Goal: Transaction & Acquisition: Purchase product/service

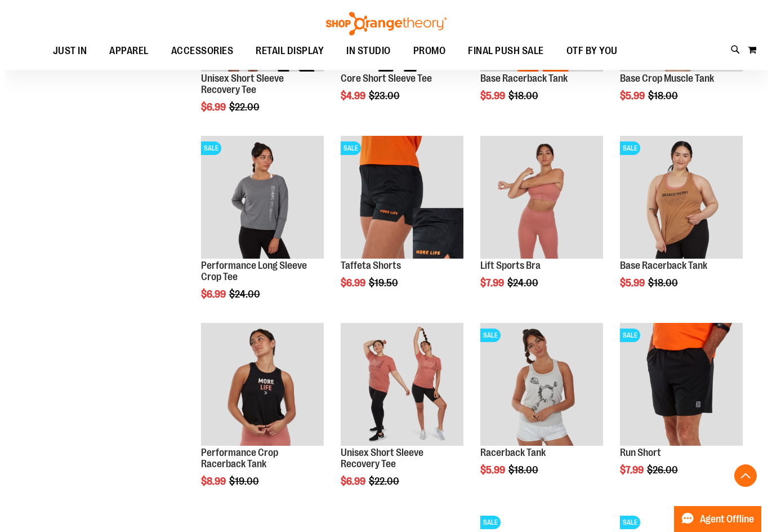
scroll to position [1239, 0]
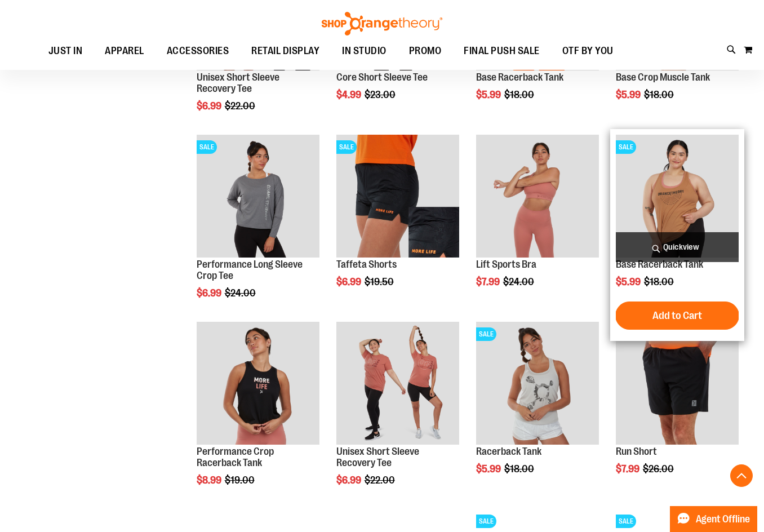
click at [660, 249] on span "Quickview" at bounding box center [677, 247] width 123 height 30
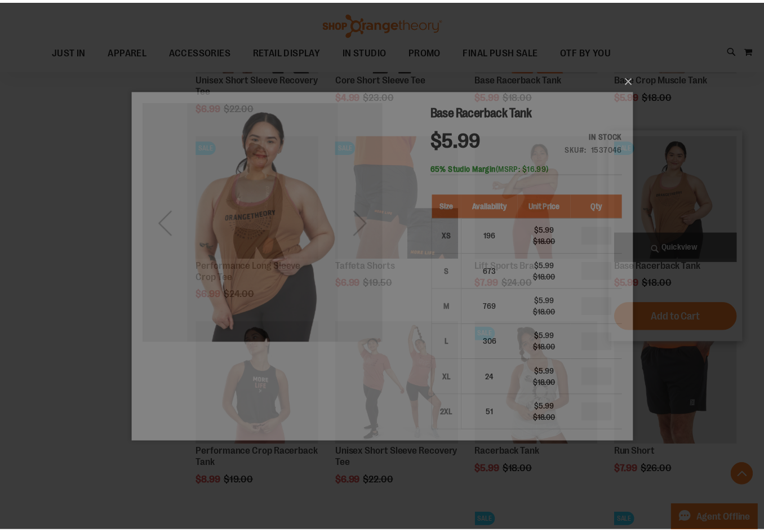
scroll to position [0, 0]
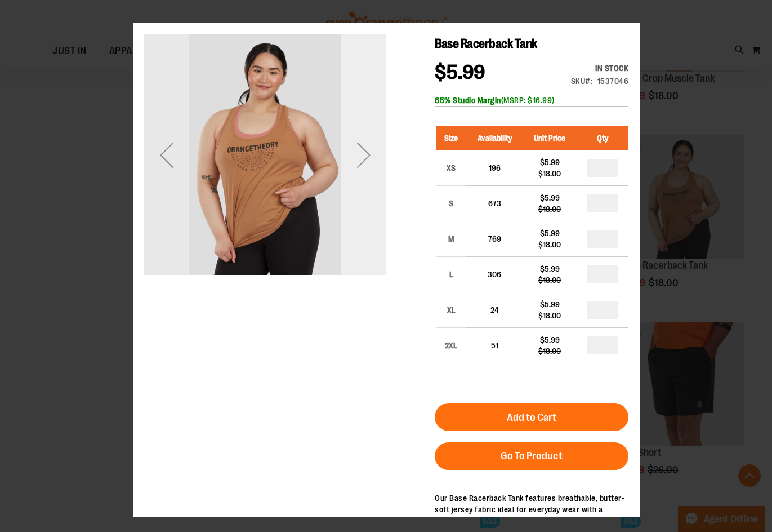
click at [380, 215] on div "Next" at bounding box center [363, 155] width 45 height 242
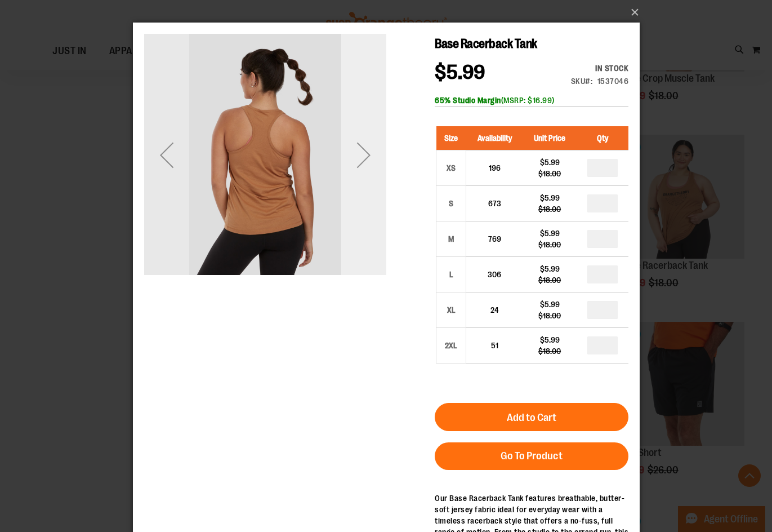
click at [380, 215] on div "Next" at bounding box center [363, 155] width 45 height 242
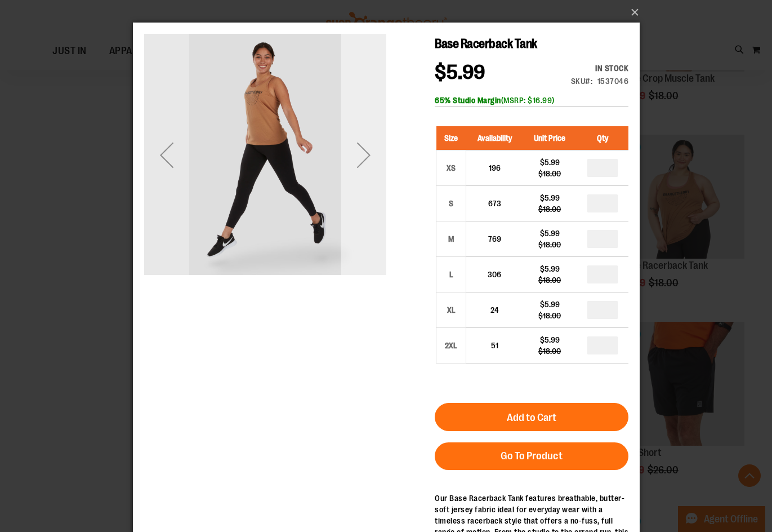
click at [380, 215] on div "Next" at bounding box center [363, 155] width 45 height 242
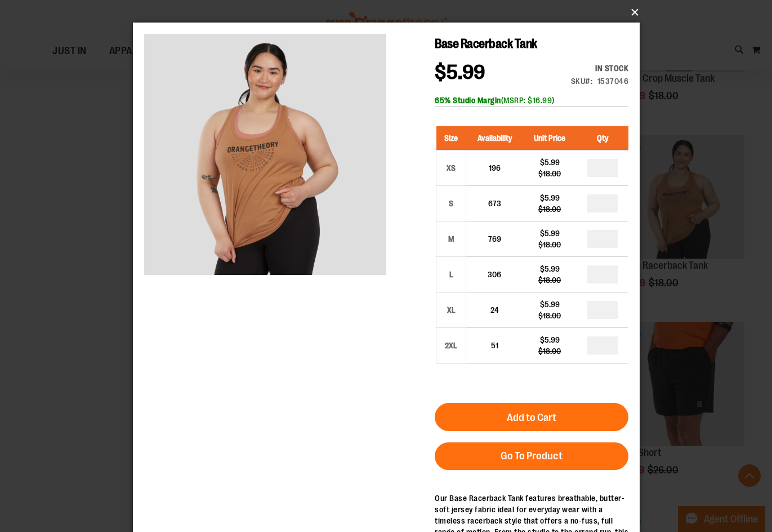
click at [634, 12] on button "×" at bounding box center [389, 12] width 507 height 25
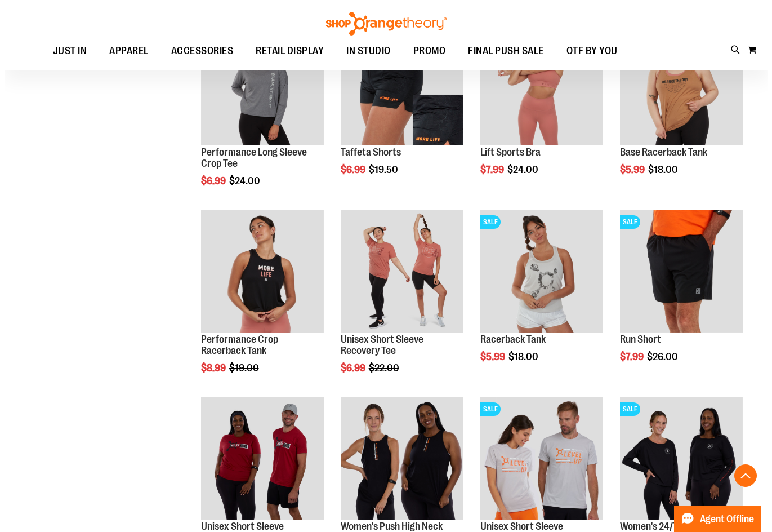
scroll to position [1351, 0]
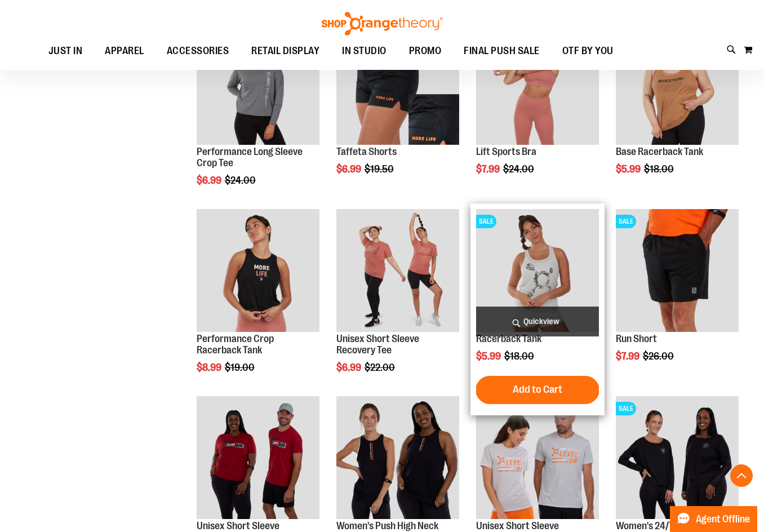
click at [546, 311] on span "Quickview" at bounding box center [537, 321] width 123 height 30
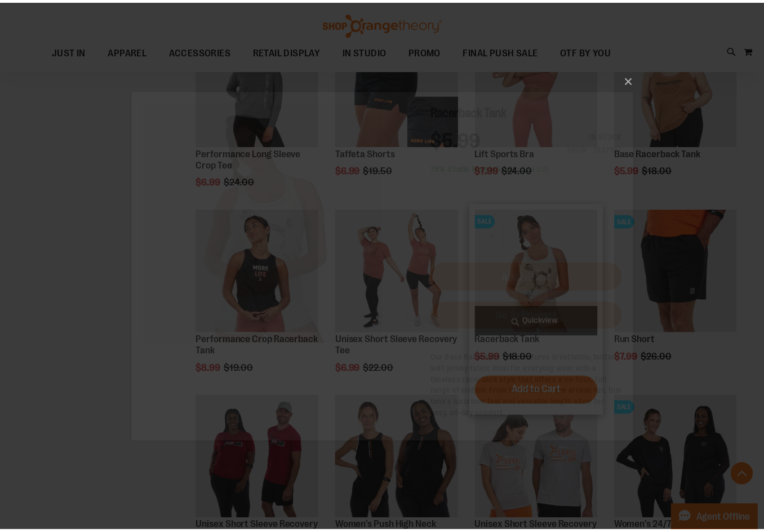
scroll to position [0, 0]
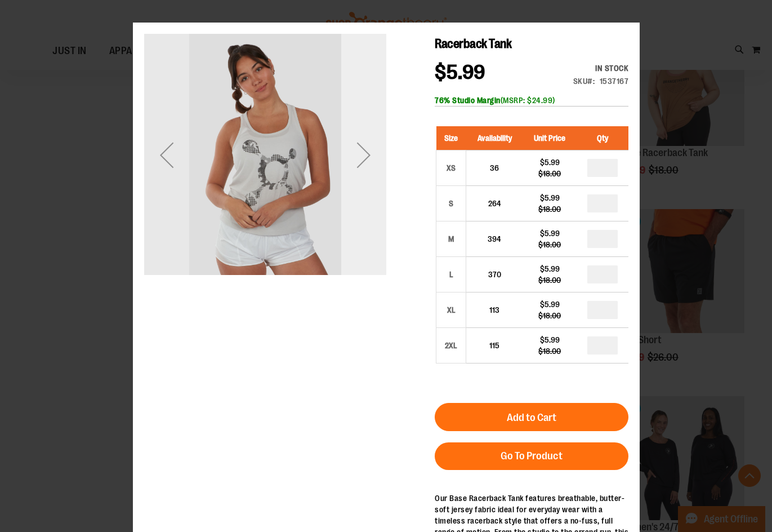
click at [364, 234] on div "Next" at bounding box center [363, 155] width 45 height 242
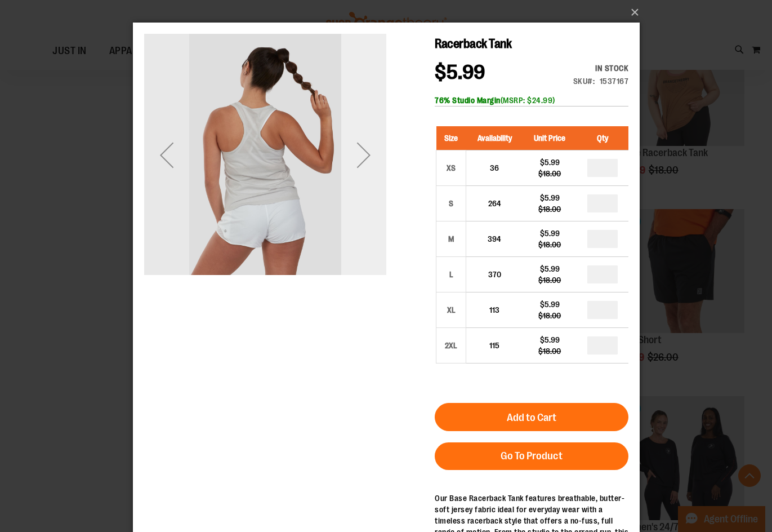
click at [364, 234] on div "Next" at bounding box center [363, 155] width 45 height 242
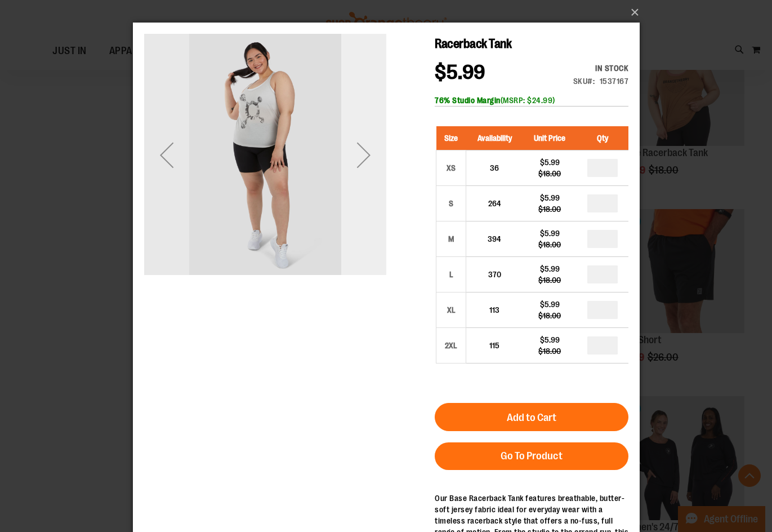
click at [364, 234] on div "Next" at bounding box center [363, 155] width 45 height 242
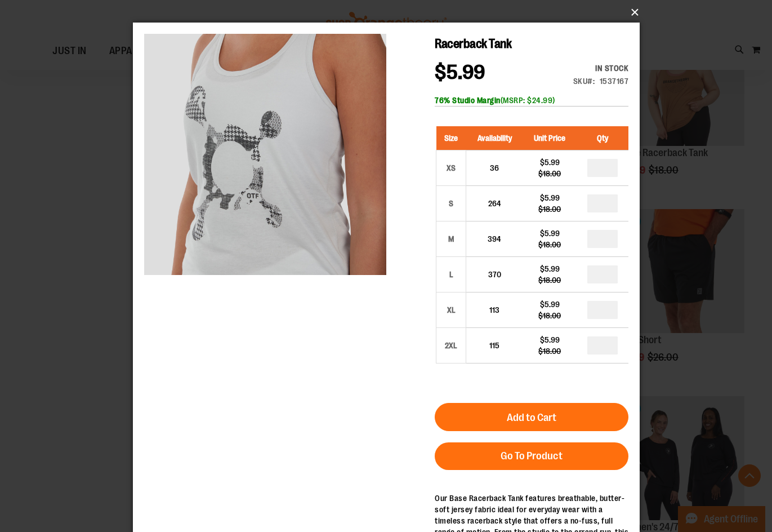
click at [632, 19] on button "×" at bounding box center [389, 12] width 507 height 25
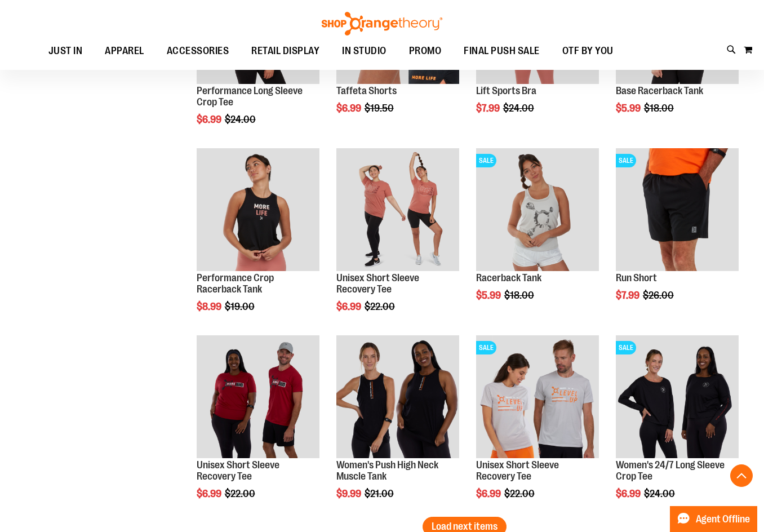
scroll to position [1520, 0]
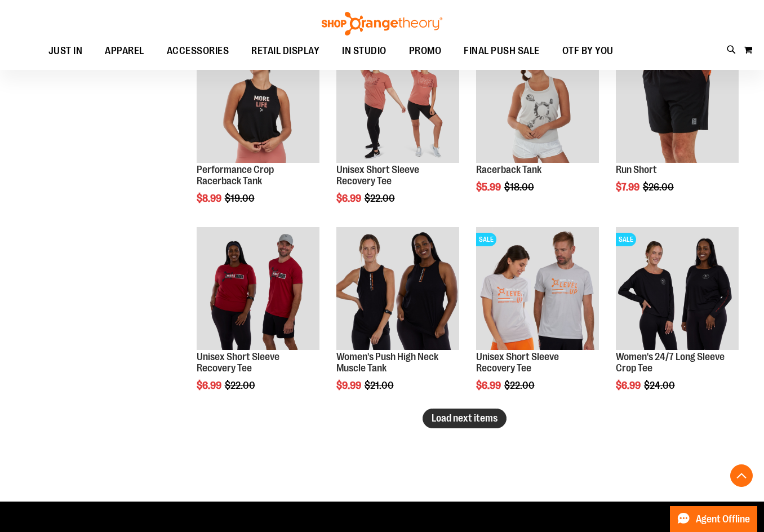
click at [442, 427] on button "Load next items" at bounding box center [464, 418] width 84 height 20
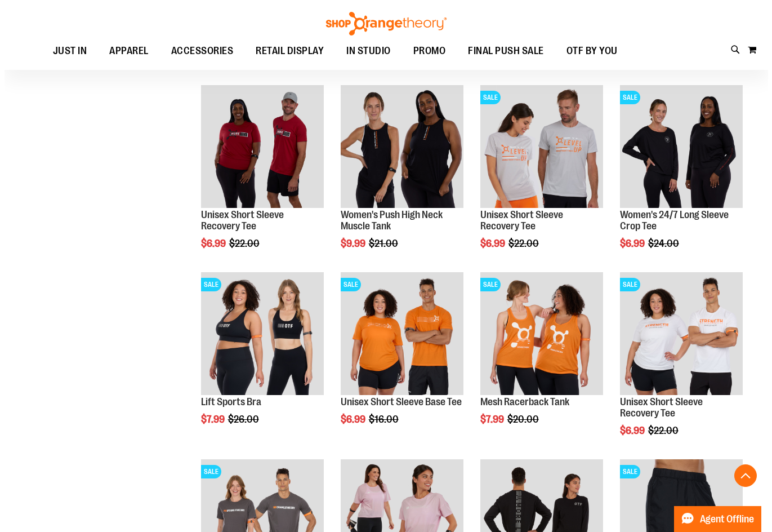
scroll to position [1689, 0]
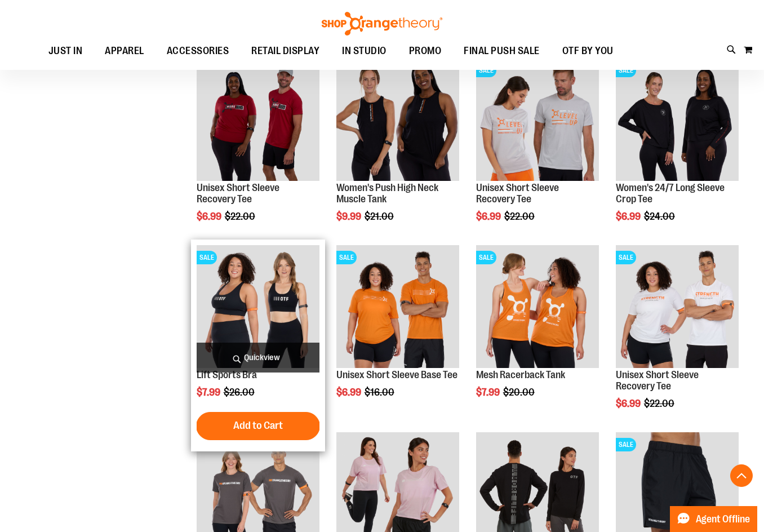
click at [270, 349] on span "Quickview" at bounding box center [258, 357] width 123 height 30
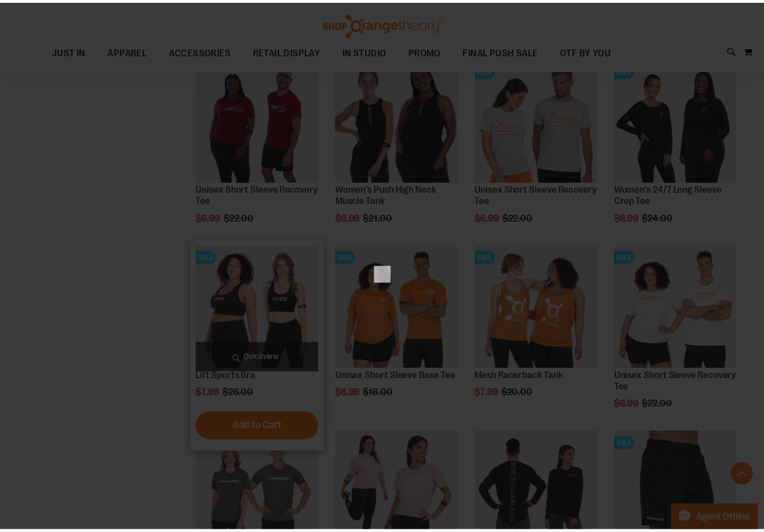
scroll to position [0, 0]
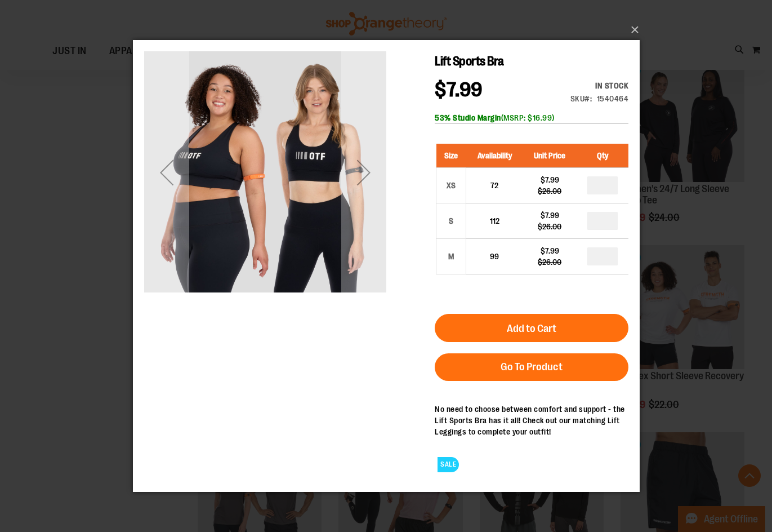
click at [382, 194] on div "Next" at bounding box center [363, 171] width 45 height 45
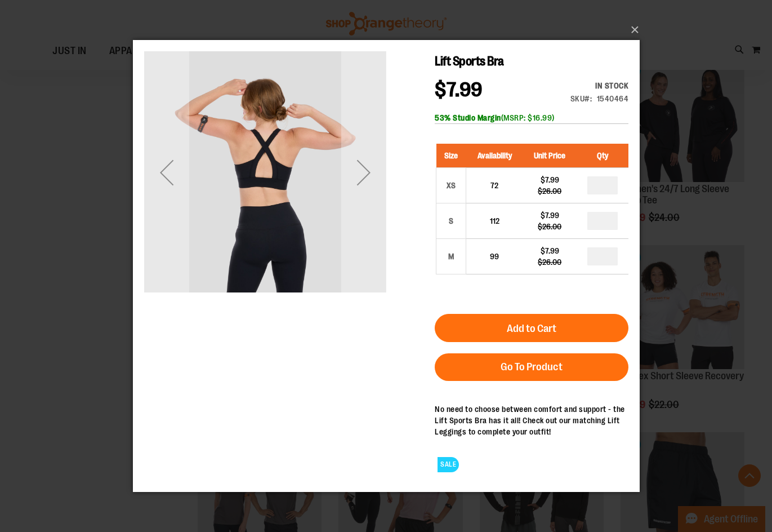
click at [382, 194] on div "Next" at bounding box center [363, 171] width 45 height 45
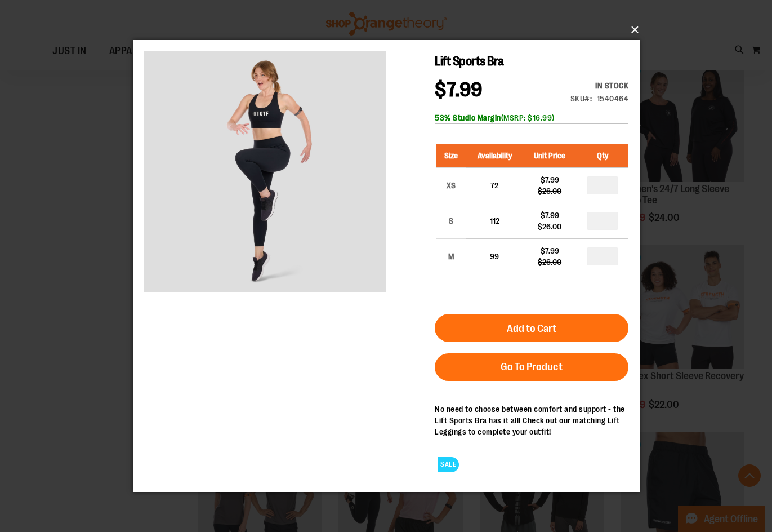
click at [638, 30] on button "×" at bounding box center [389, 29] width 507 height 25
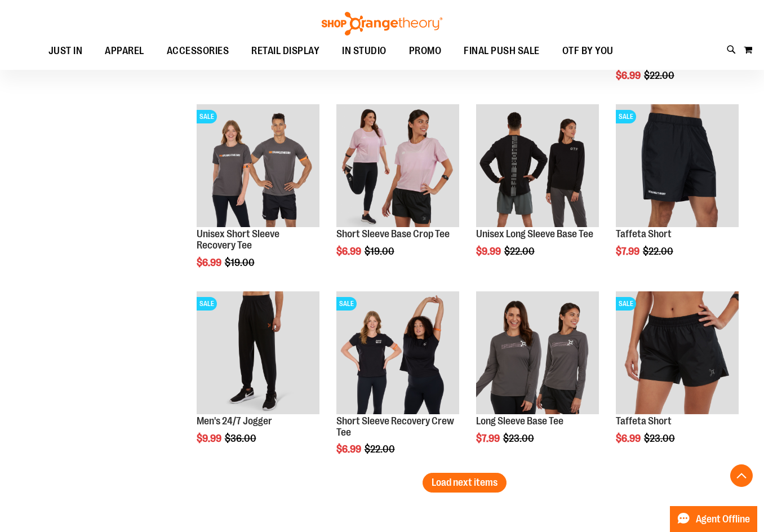
scroll to position [2084, 0]
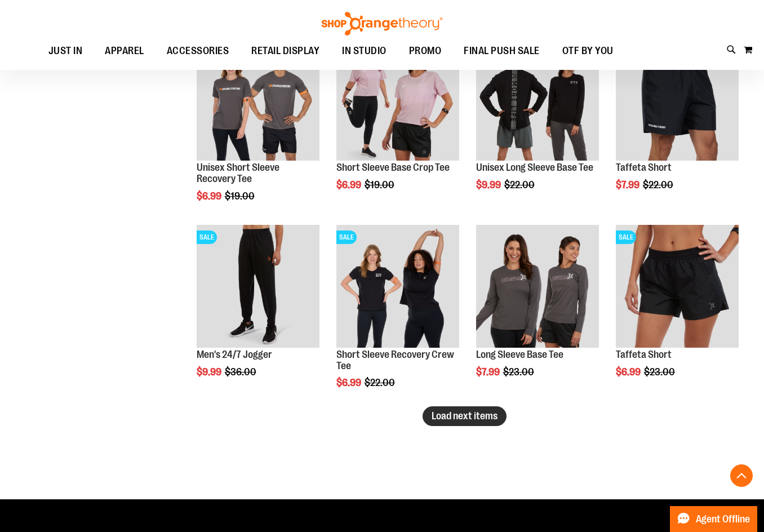
click at [480, 415] on span "Load next items" at bounding box center [464, 415] width 66 height 11
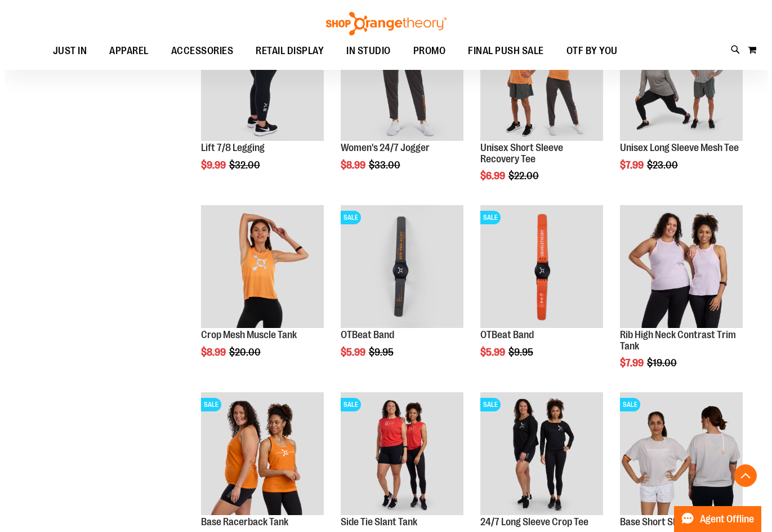
scroll to position [2478, 0]
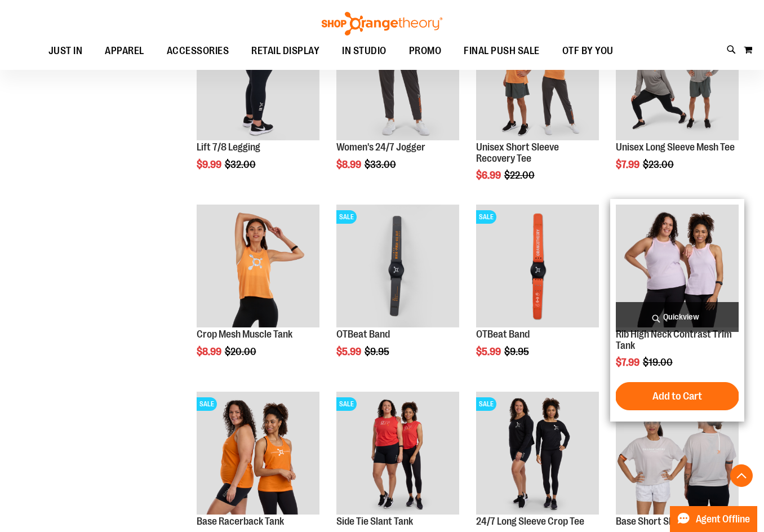
click at [659, 321] on span "Quickview" at bounding box center [677, 317] width 123 height 30
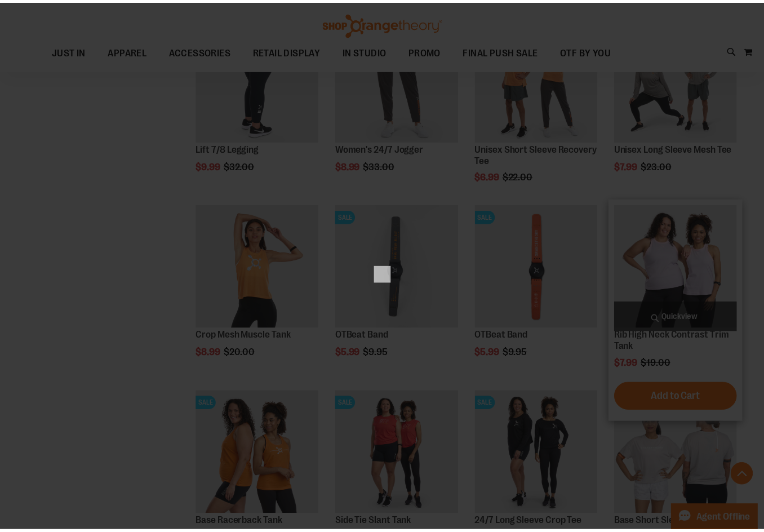
scroll to position [0, 0]
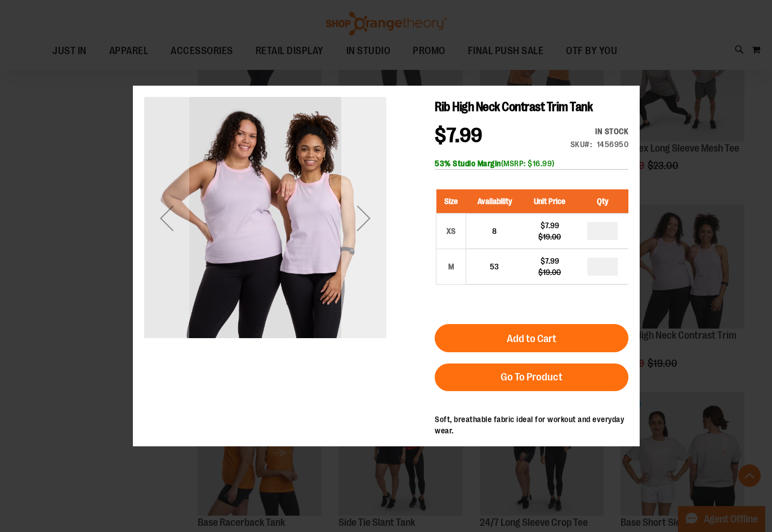
click at [361, 234] on div "Next" at bounding box center [363, 217] width 45 height 45
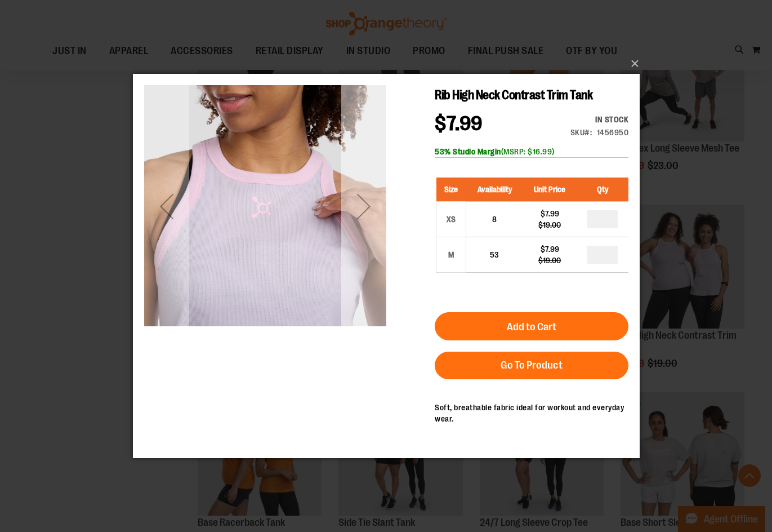
click at [361, 228] on div "Next" at bounding box center [363, 206] width 45 height 45
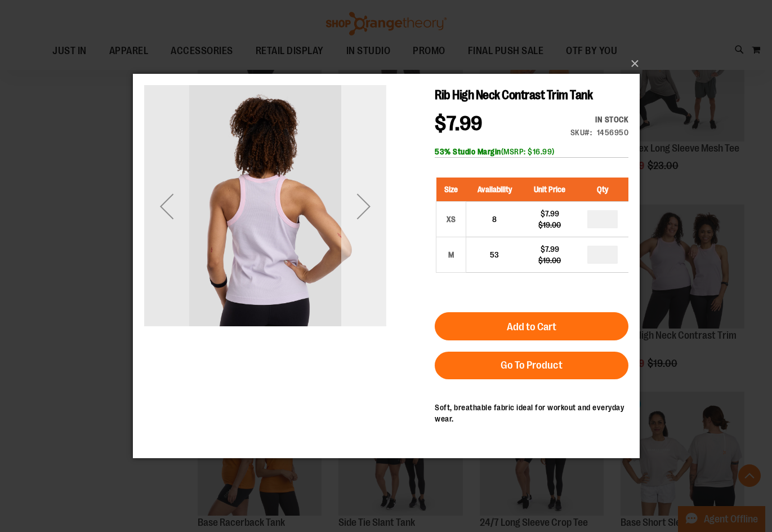
click at [361, 228] on div "Next" at bounding box center [363, 206] width 45 height 45
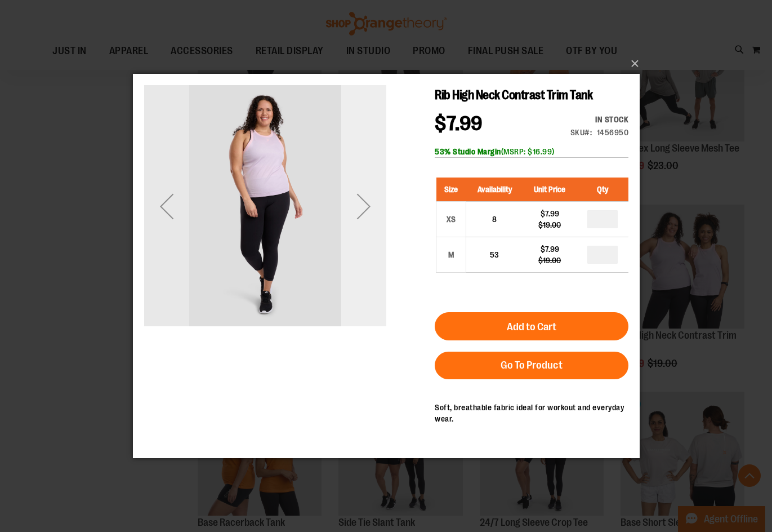
click at [361, 228] on div "Next" at bounding box center [363, 206] width 45 height 45
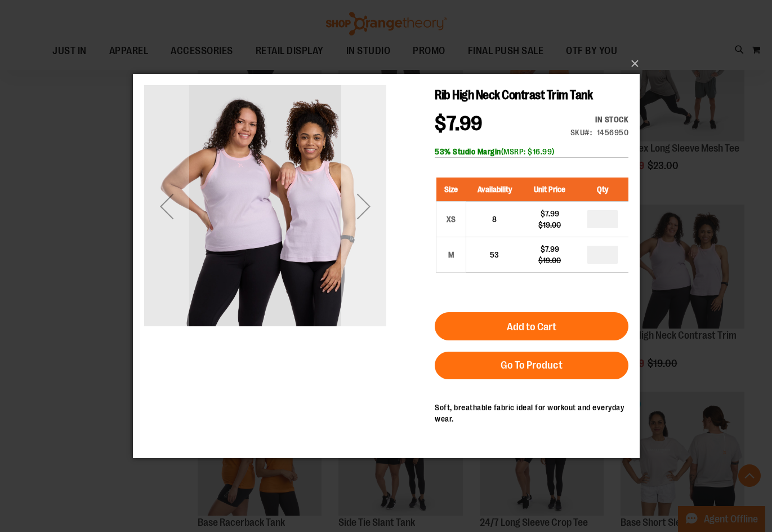
click at [361, 228] on div "Next" at bounding box center [363, 206] width 45 height 45
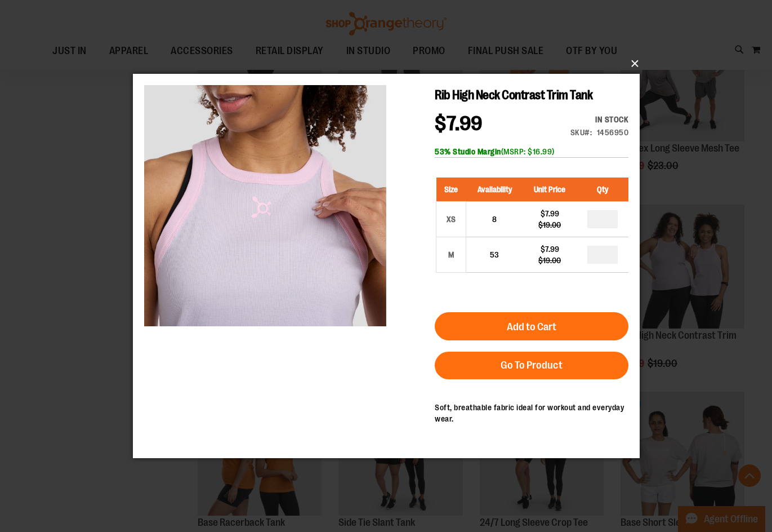
click at [633, 66] on button "×" at bounding box center [389, 63] width 507 height 25
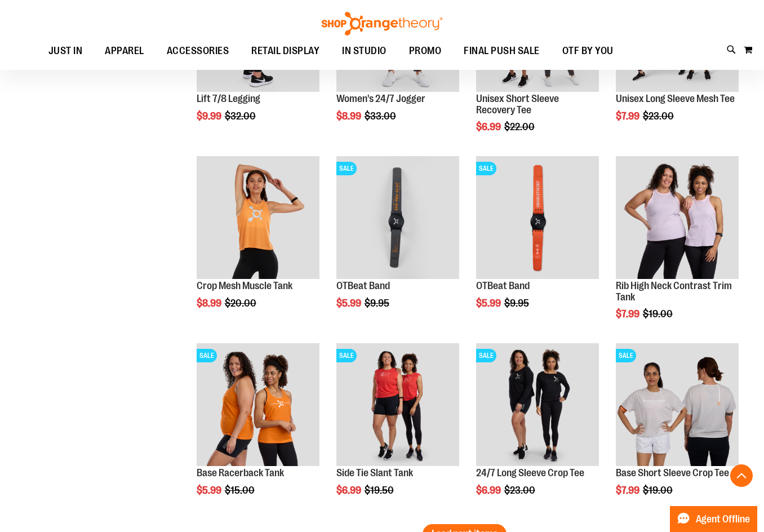
scroll to position [2590, 0]
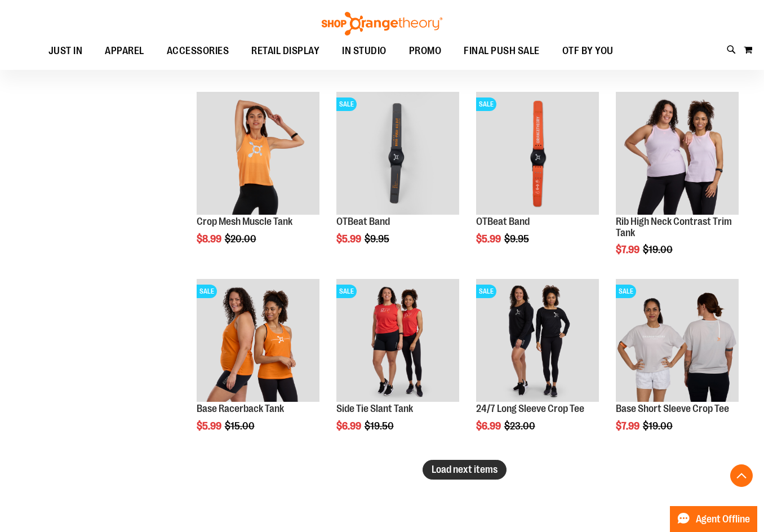
click at [446, 473] on span "Load next items" at bounding box center [464, 469] width 66 height 11
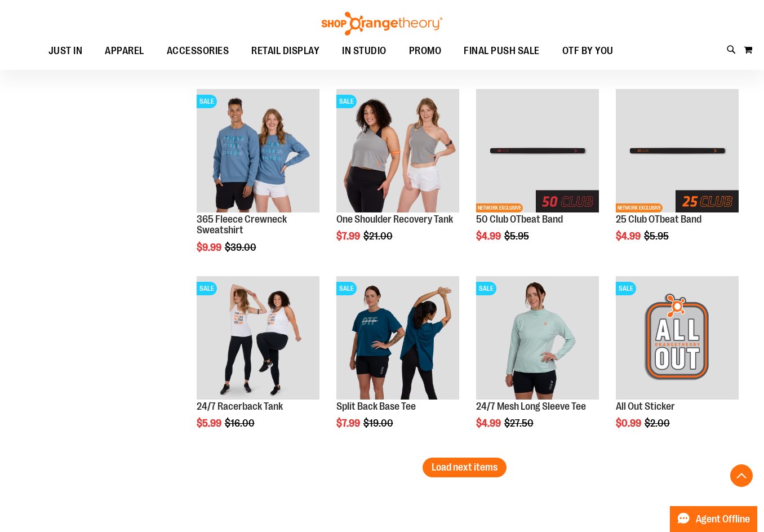
scroll to position [3210, 0]
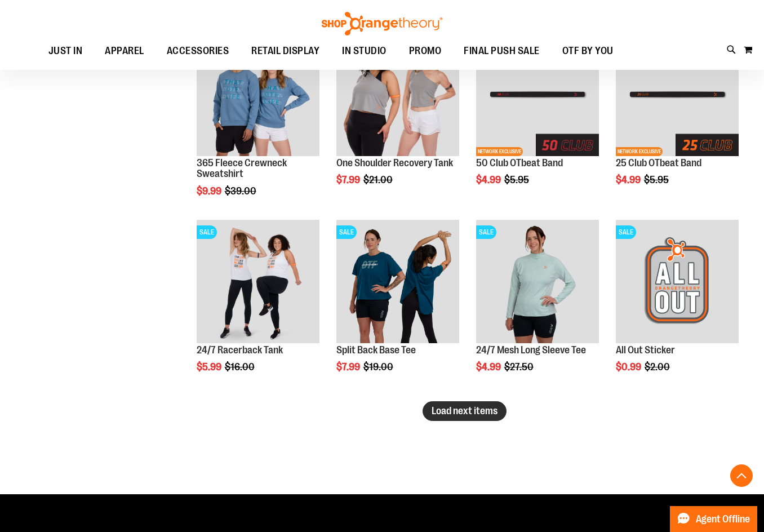
click at [469, 417] on button "Load next items" at bounding box center [464, 411] width 84 height 20
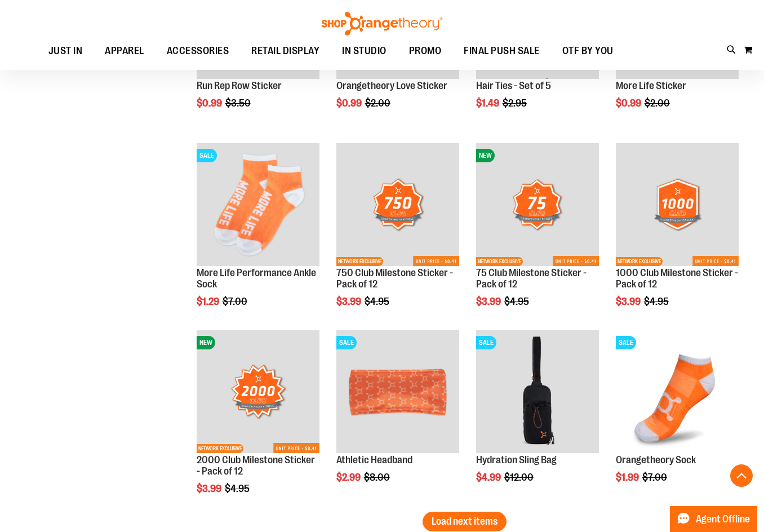
scroll to position [3773, 0]
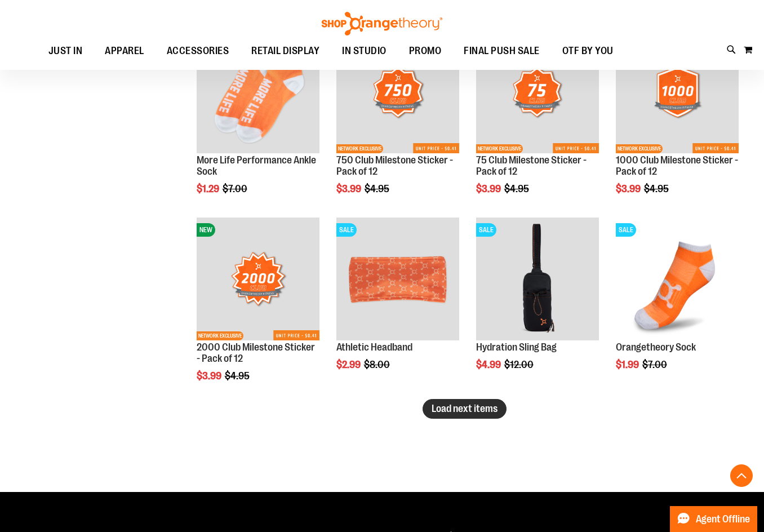
click at [451, 419] on button "Load next items" at bounding box center [464, 409] width 84 height 20
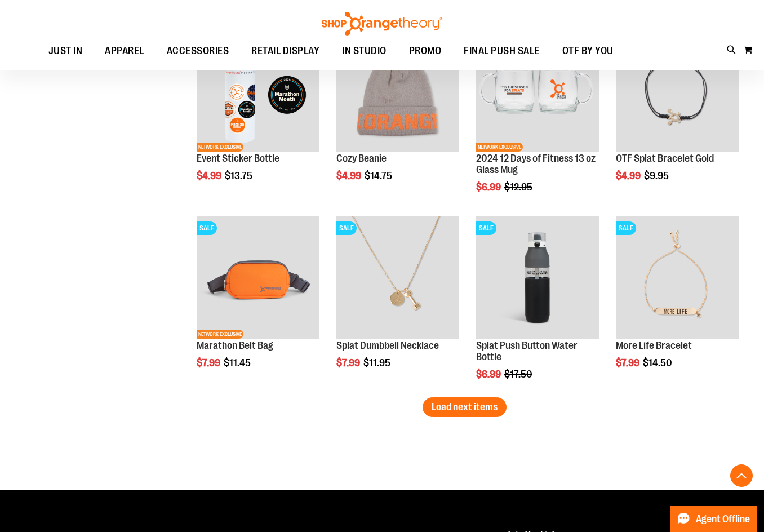
scroll to position [4337, 0]
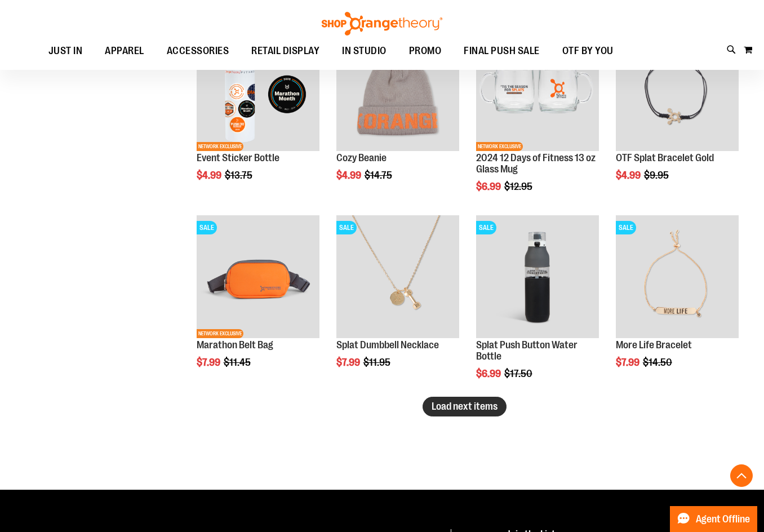
click at [496, 399] on button "Load next items" at bounding box center [464, 407] width 84 height 20
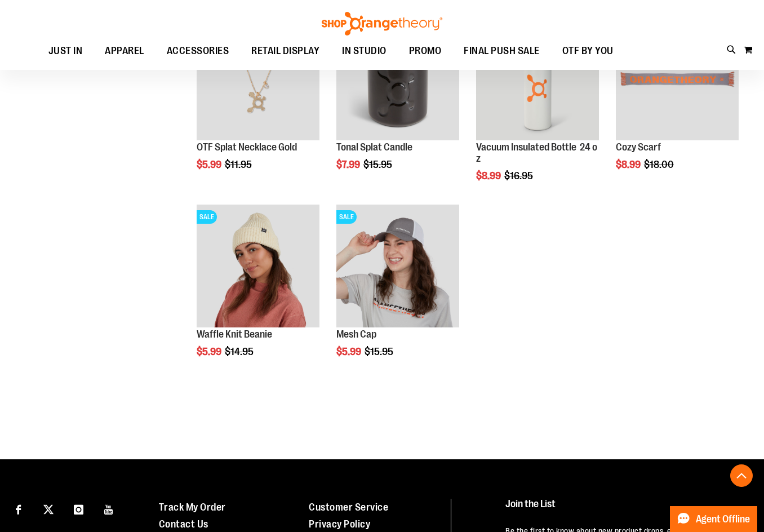
scroll to position [4731, 0]
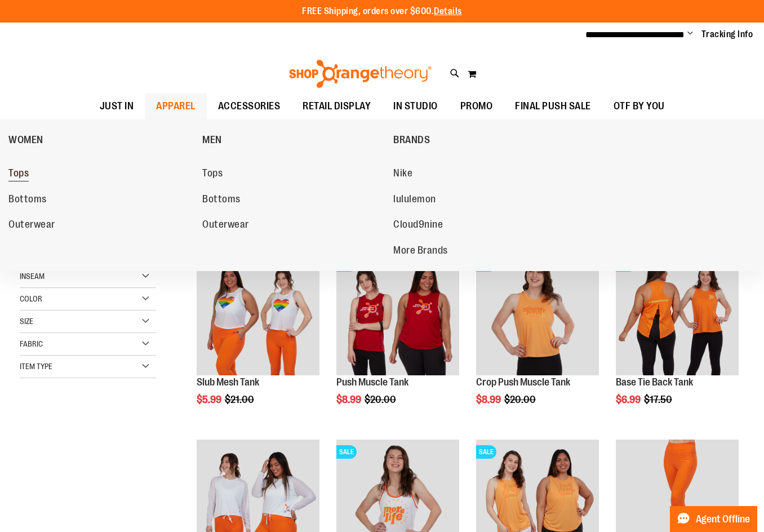
click at [58, 175] on link "Tops" at bounding box center [99, 173] width 183 height 20
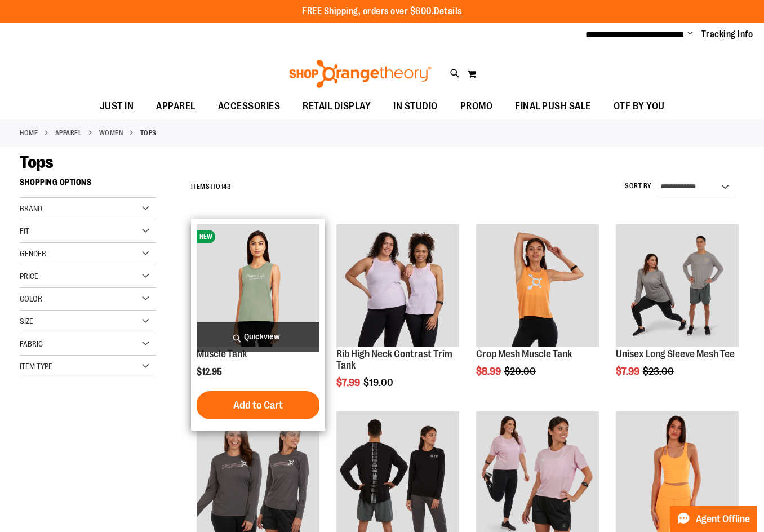
type input "**********"
click at [278, 322] on span "Quickview" at bounding box center [258, 337] width 123 height 30
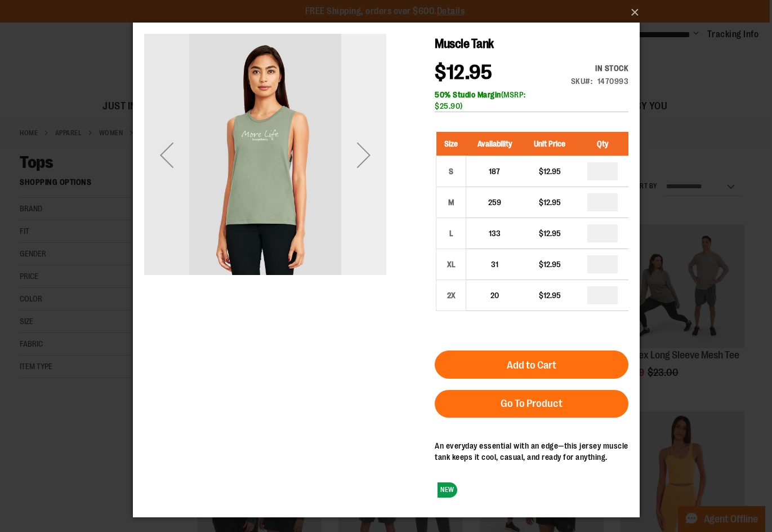
click at [353, 180] on div "Next" at bounding box center [363, 155] width 45 height 242
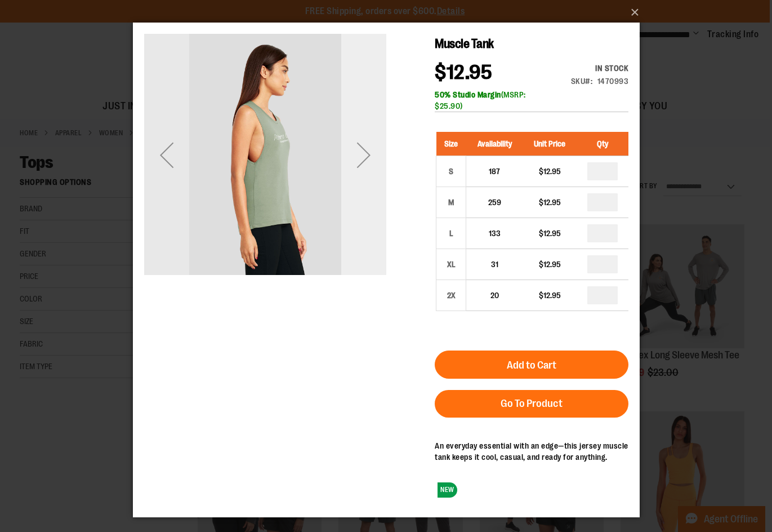
click at [353, 180] on div "Next" at bounding box center [363, 155] width 45 height 242
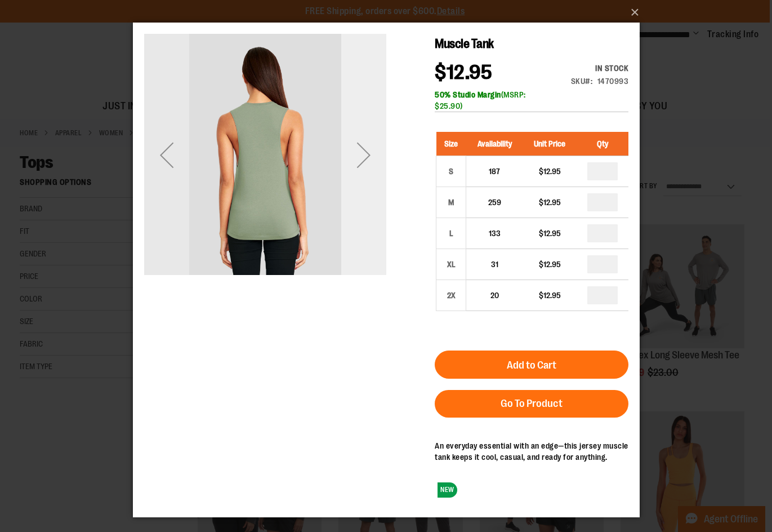
click at [353, 180] on div "Next" at bounding box center [363, 155] width 45 height 242
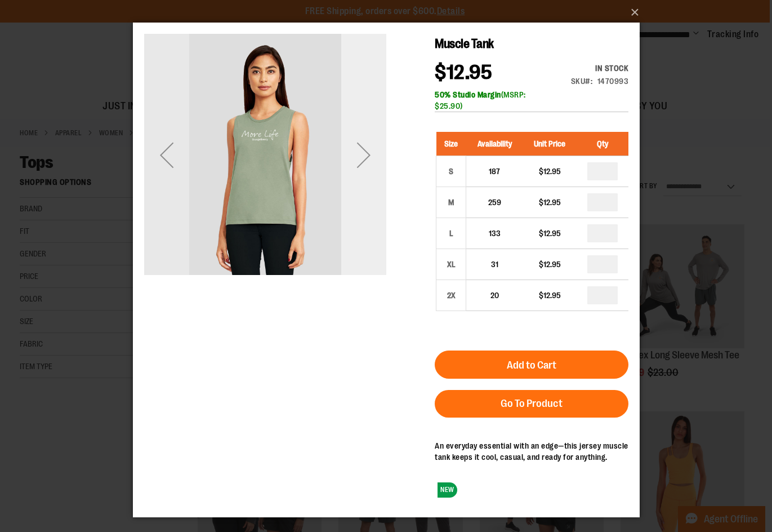
click at [353, 180] on div "Next" at bounding box center [363, 155] width 45 height 242
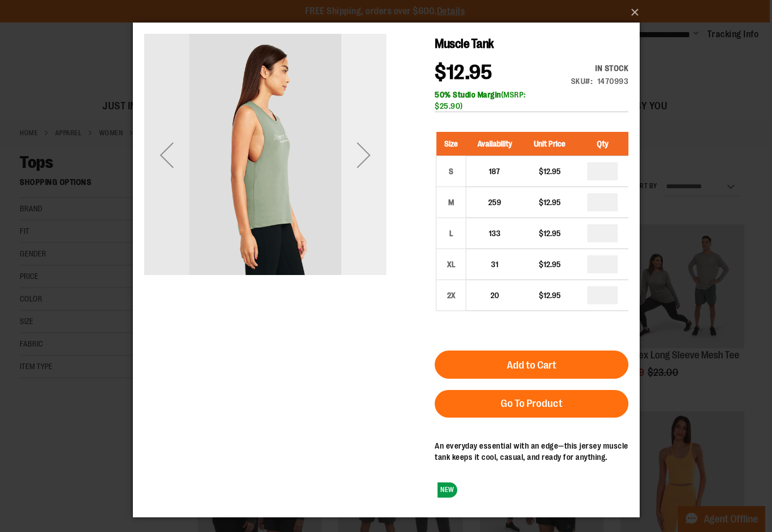
click at [353, 180] on div "Next" at bounding box center [363, 155] width 45 height 242
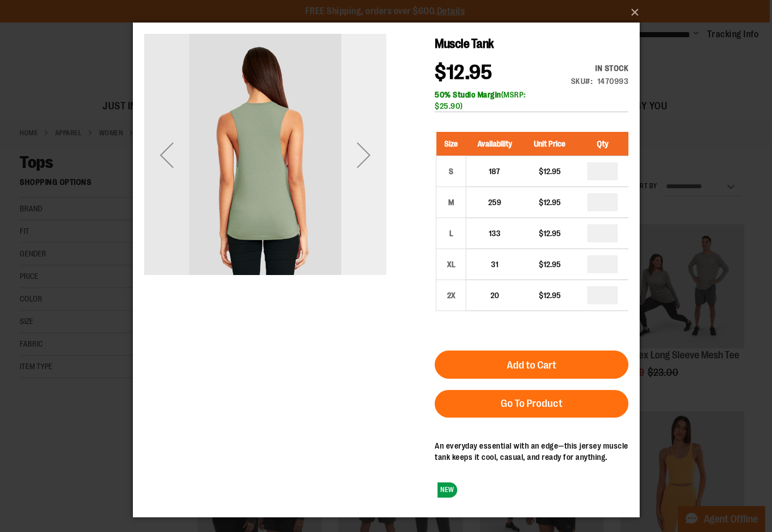
click at [353, 180] on div "Next" at bounding box center [363, 155] width 45 height 242
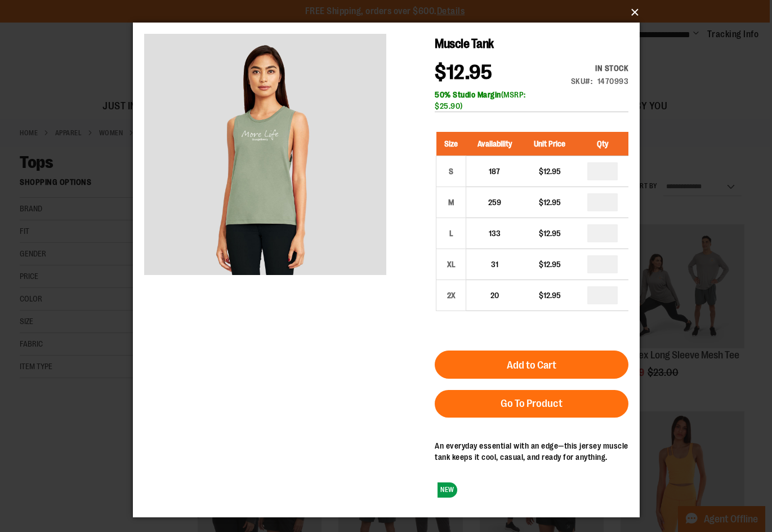
click at [625, 12] on button "×" at bounding box center [389, 12] width 507 height 25
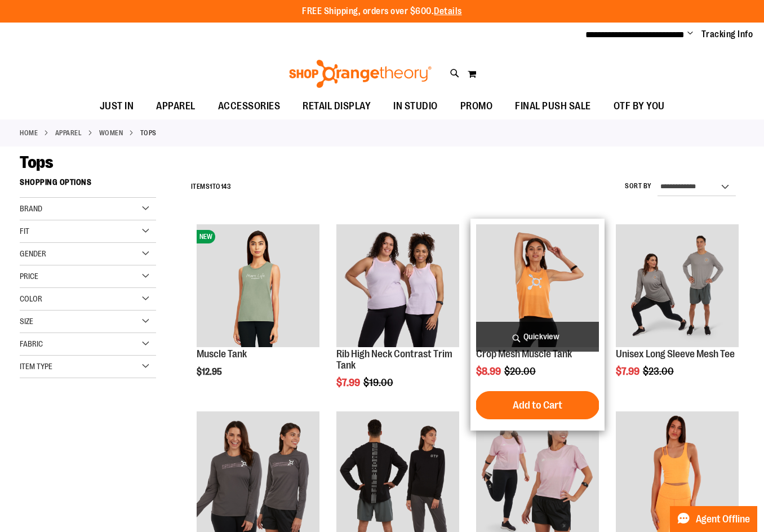
click at [552, 323] on span "Quickview" at bounding box center [537, 337] width 123 height 30
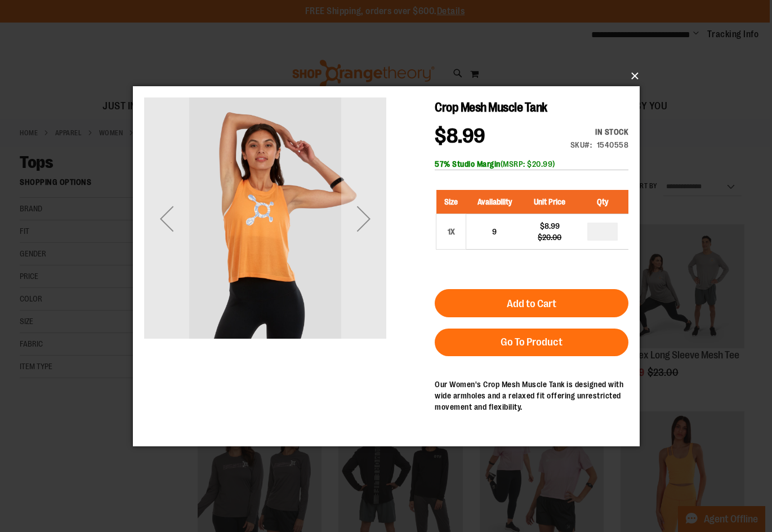
click at [633, 74] on button "×" at bounding box center [389, 76] width 507 height 25
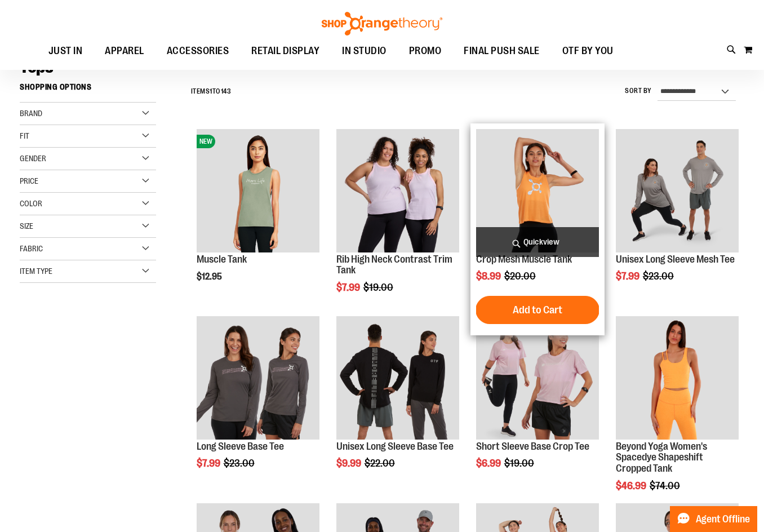
scroll to position [112, 0]
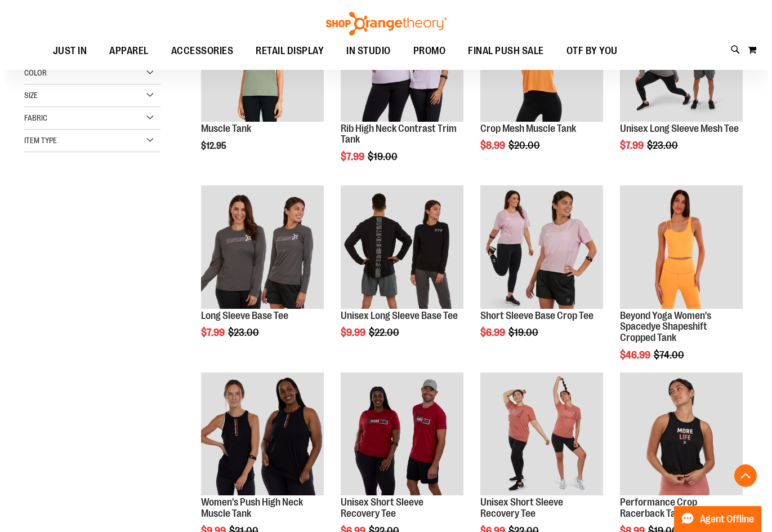
scroll to position [281, 0]
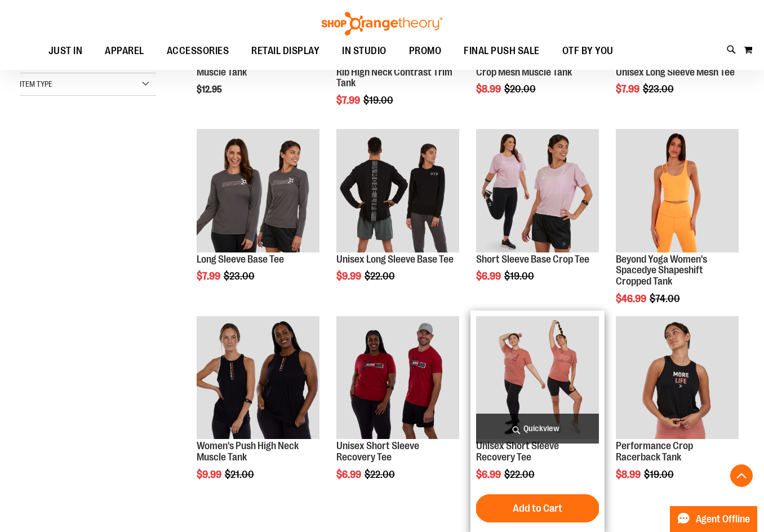
click at [545, 421] on span "Quickview" at bounding box center [537, 428] width 123 height 30
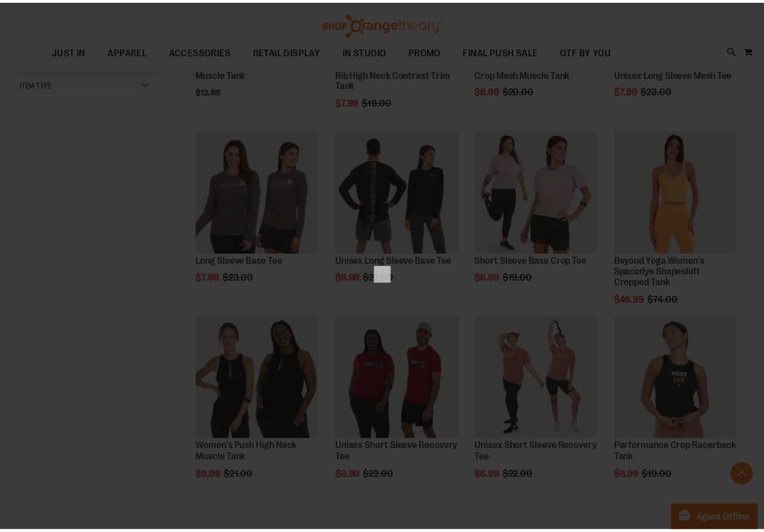
scroll to position [0, 0]
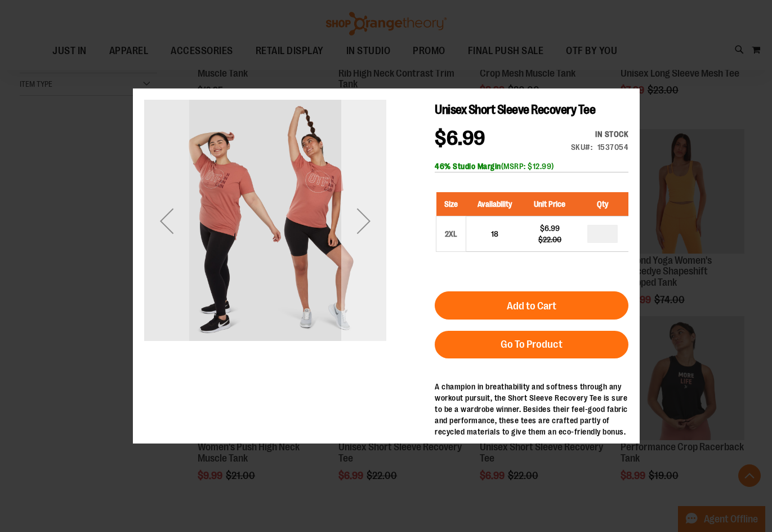
click at [367, 240] on div "Next" at bounding box center [363, 220] width 45 height 45
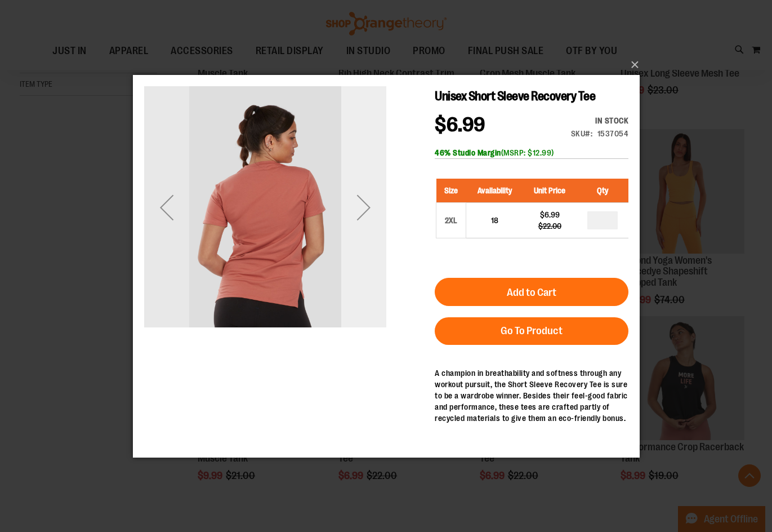
drag, startPoint x: 367, startPoint y: 215, endPoint x: 367, endPoint y: 231, distance: 15.8
click at [367, 231] on div "Next" at bounding box center [363, 207] width 45 height 242
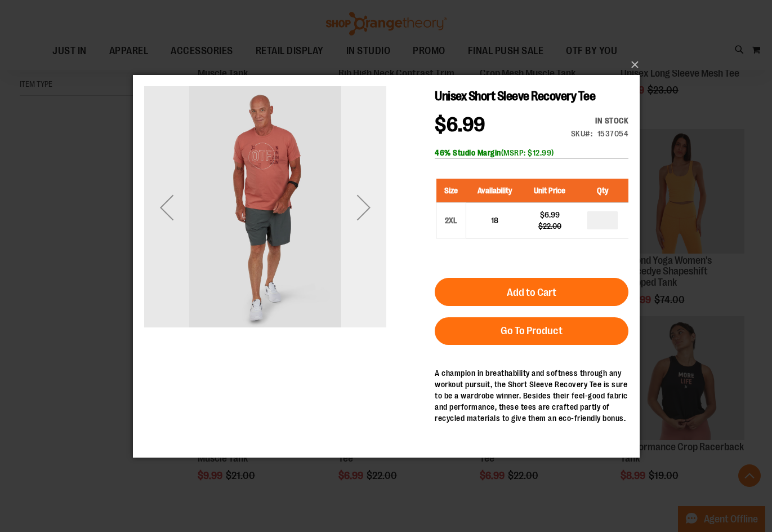
click at [367, 231] on div "Next" at bounding box center [363, 207] width 45 height 242
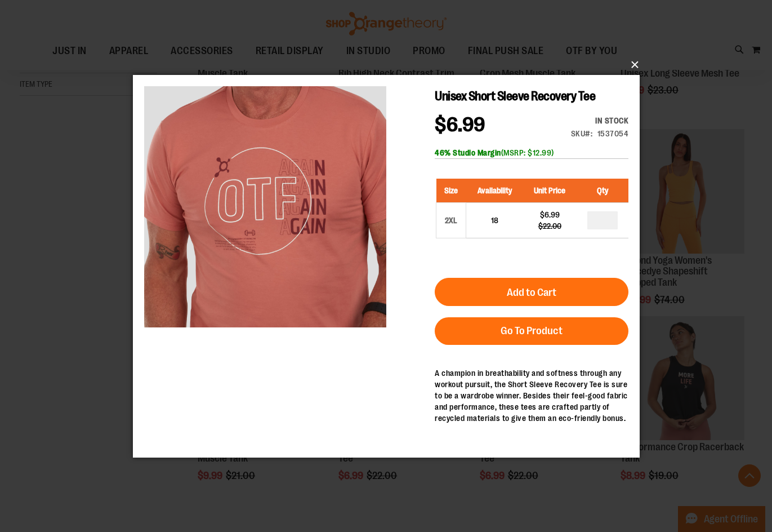
click at [634, 61] on button "×" at bounding box center [389, 64] width 507 height 25
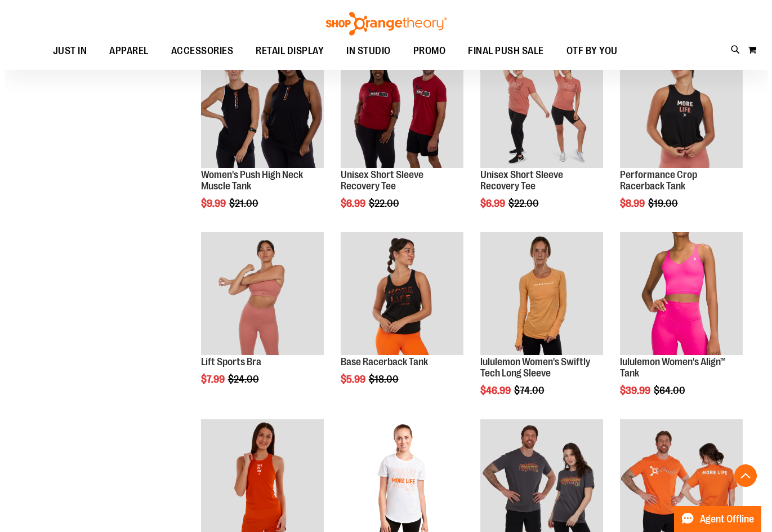
scroll to position [619, 0]
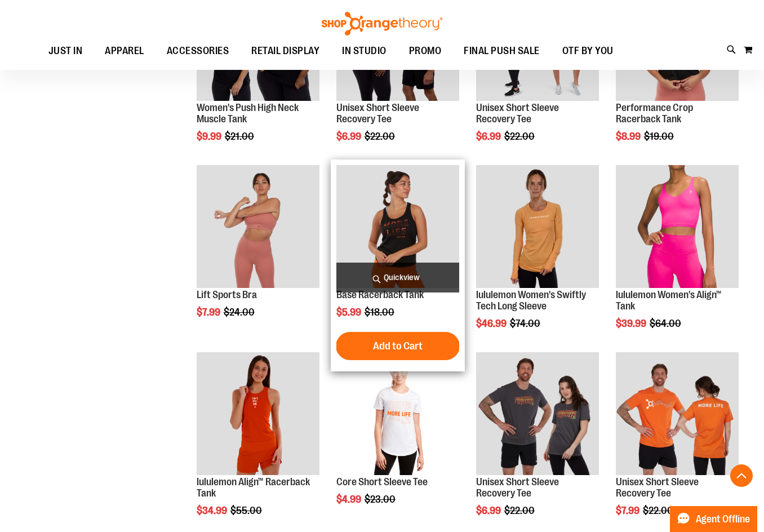
click at [423, 269] on span "Quickview" at bounding box center [397, 277] width 123 height 30
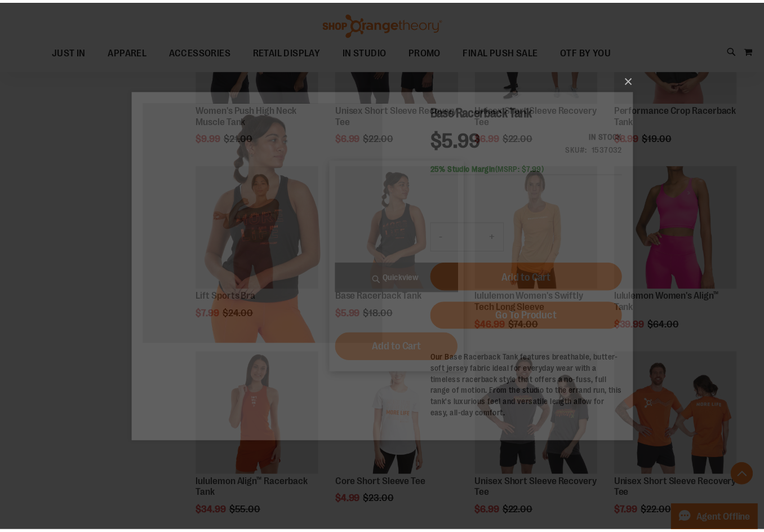
scroll to position [0, 0]
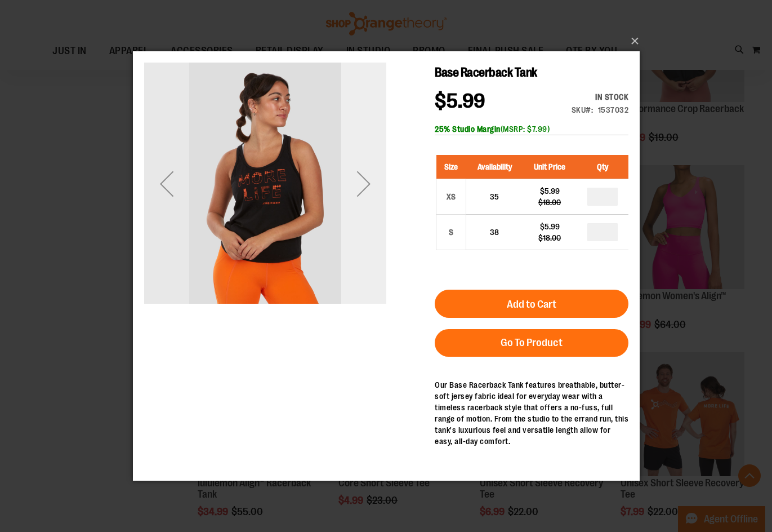
click at [362, 207] on div "Next" at bounding box center [363, 184] width 45 height 242
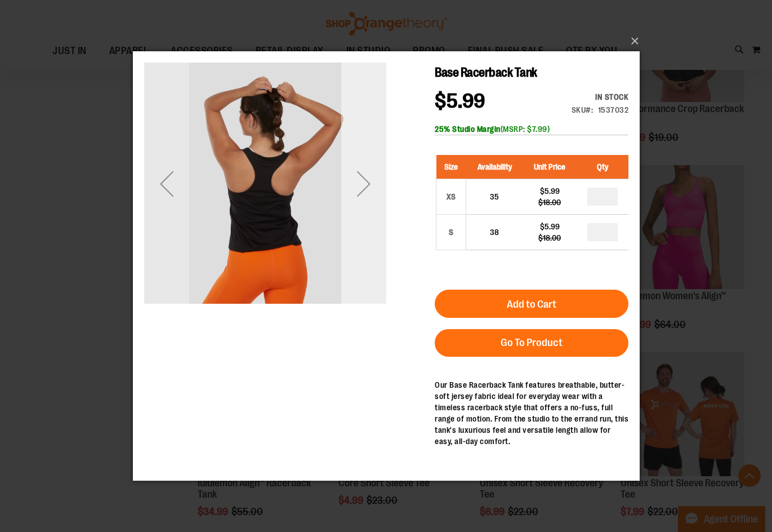
click at [362, 207] on div "Next" at bounding box center [363, 184] width 45 height 242
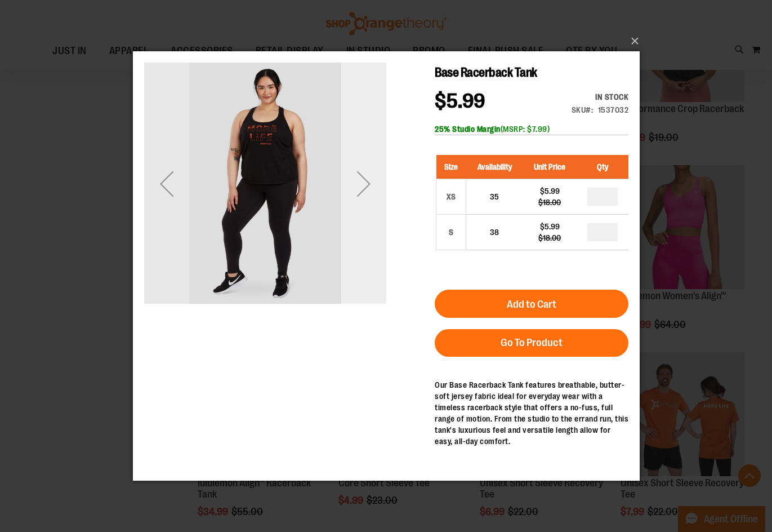
click at [362, 207] on div "Next" at bounding box center [363, 184] width 45 height 242
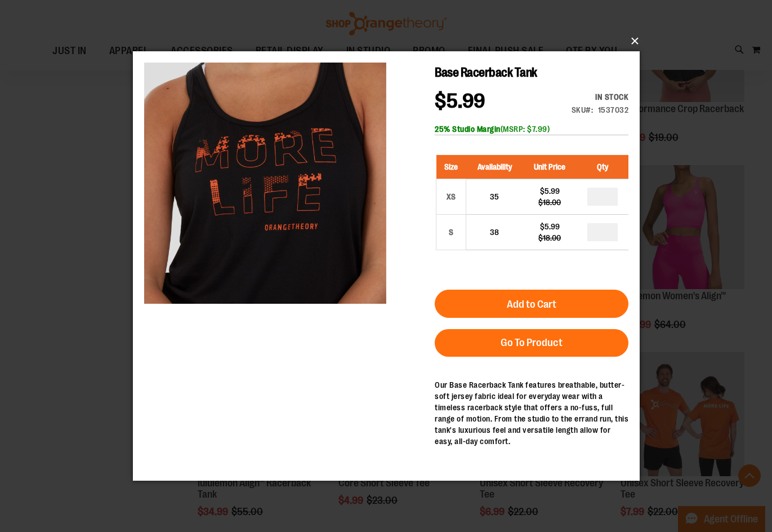
click at [638, 39] on button "×" at bounding box center [389, 41] width 507 height 25
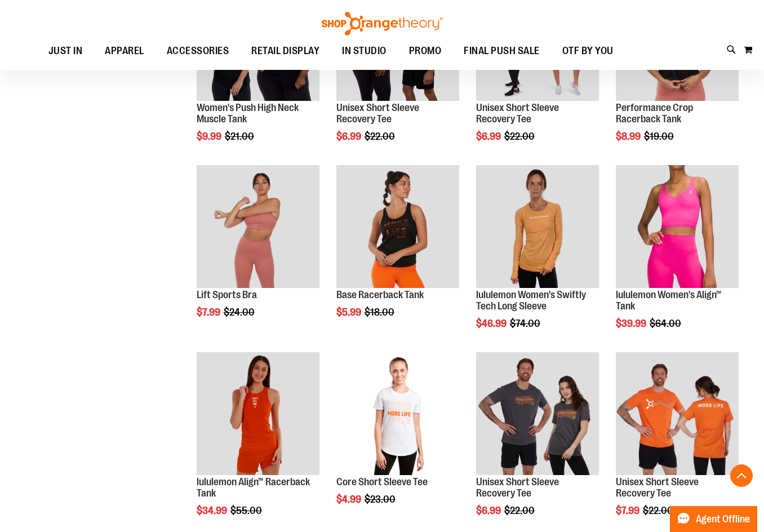
scroll to position [675, 0]
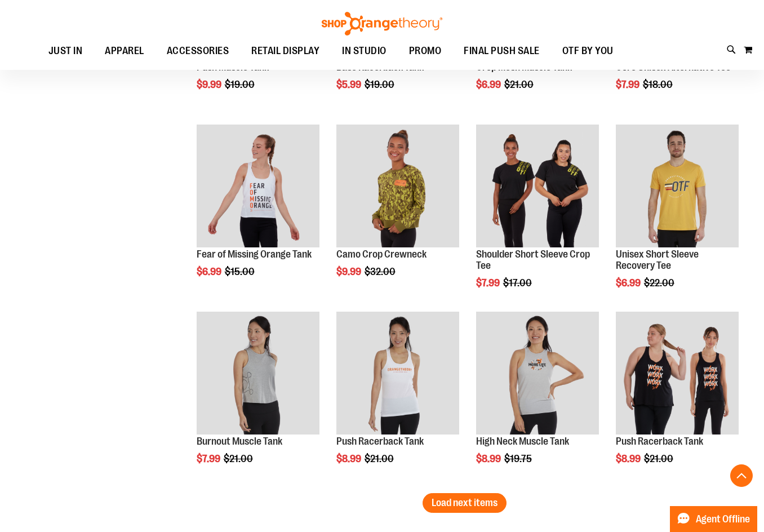
scroll to position [1464, 0]
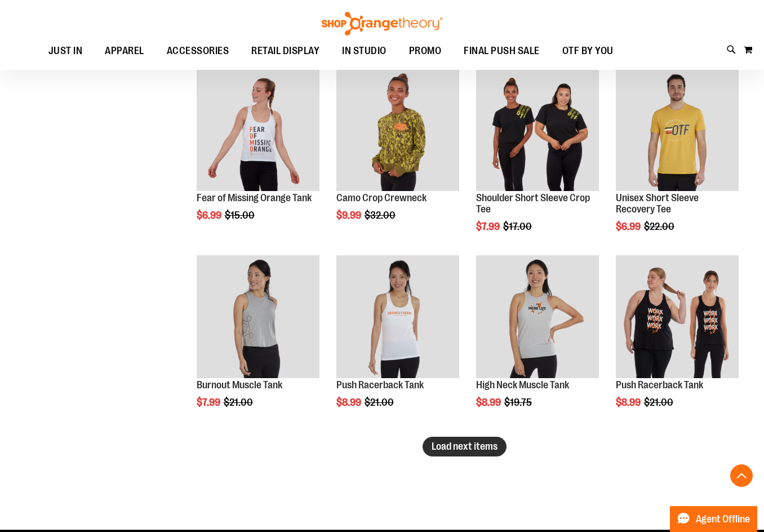
click at [455, 440] on span "Load next items" at bounding box center [464, 445] width 66 height 11
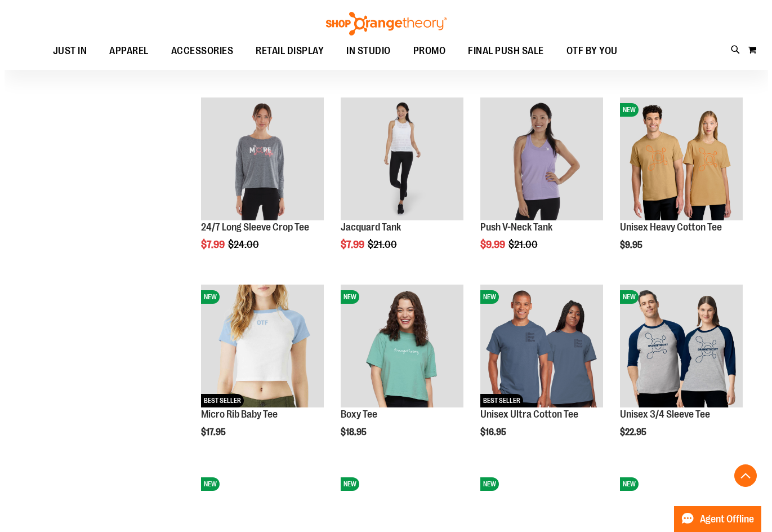
scroll to position [1858, 0]
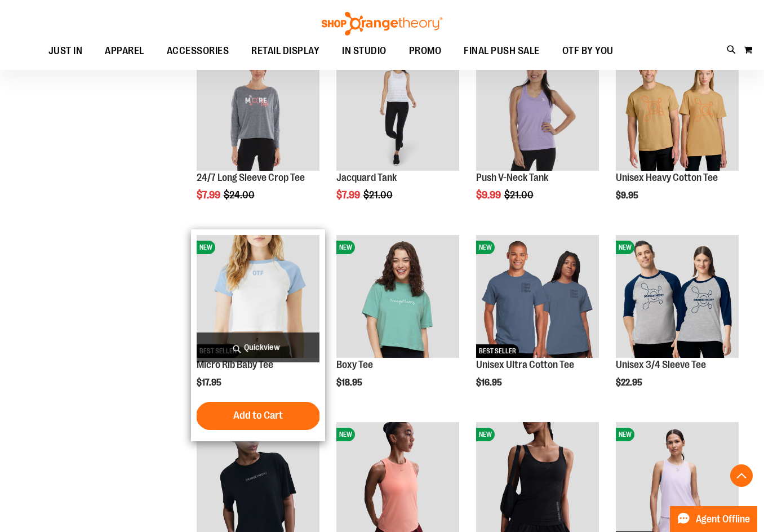
click at [295, 349] on span "Quickview" at bounding box center [258, 347] width 123 height 30
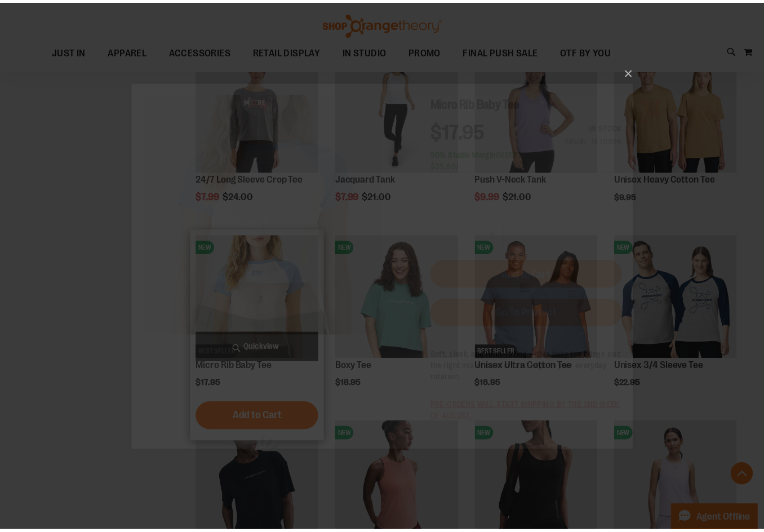
scroll to position [0, 0]
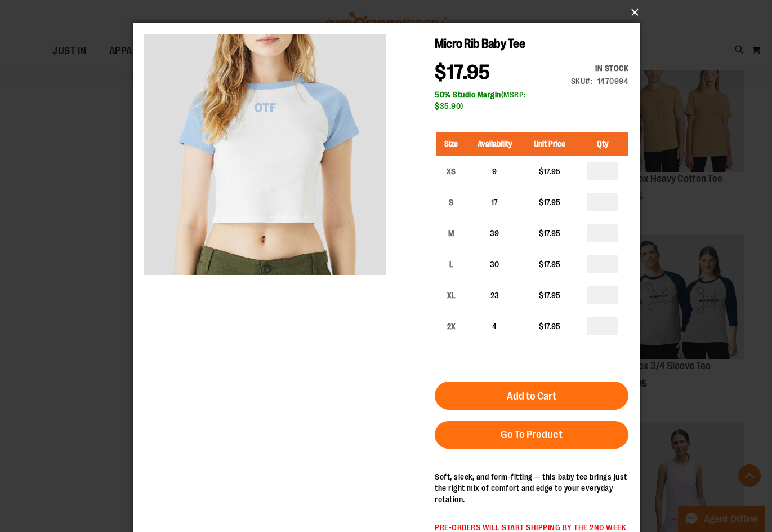
click at [633, 11] on button "×" at bounding box center [389, 12] width 507 height 25
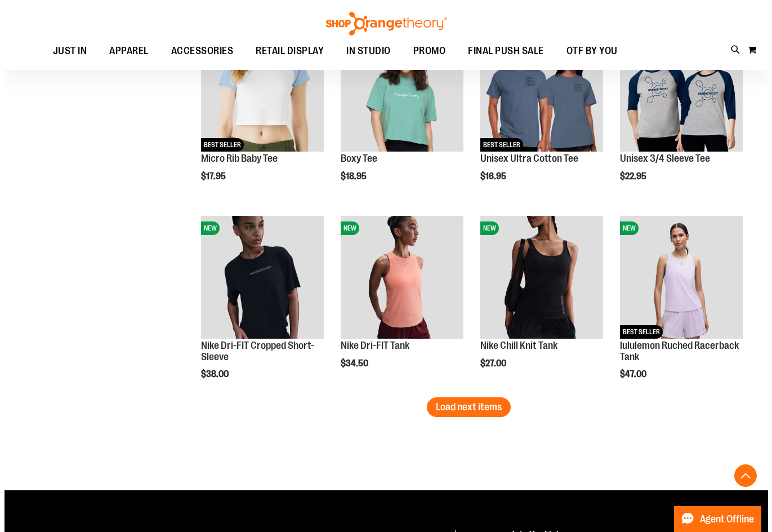
scroll to position [2084, 0]
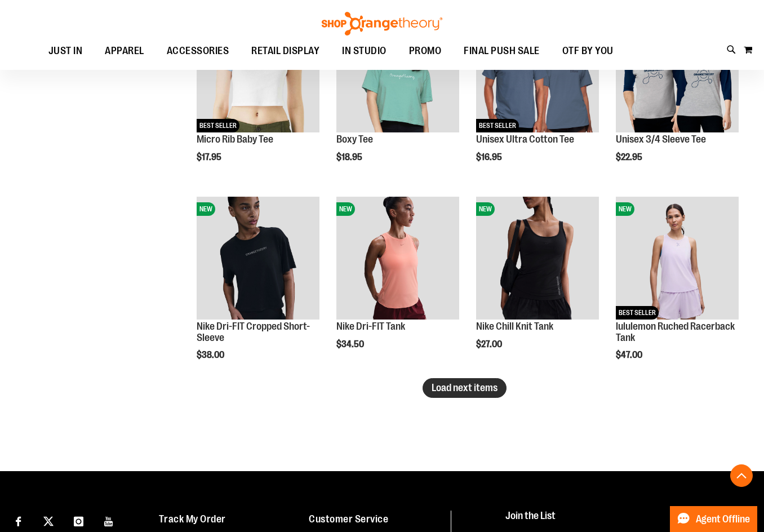
click at [461, 391] on span "Load next items" at bounding box center [464, 387] width 66 height 11
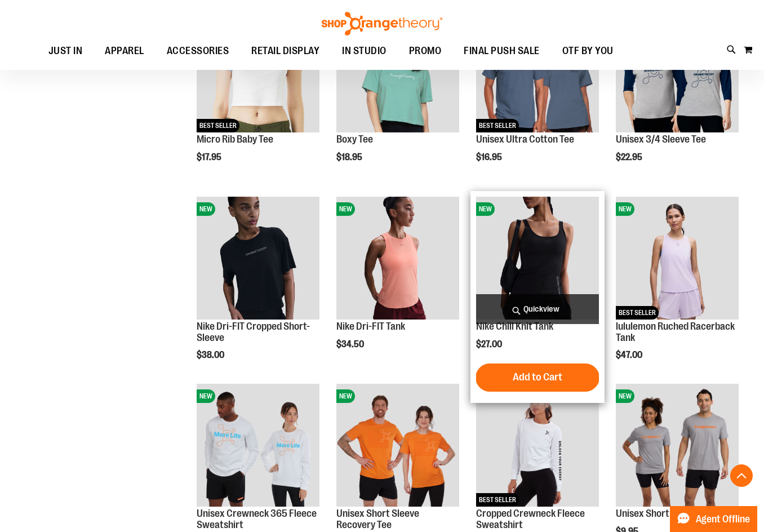
click at [565, 308] on span "Quickview" at bounding box center [537, 309] width 123 height 30
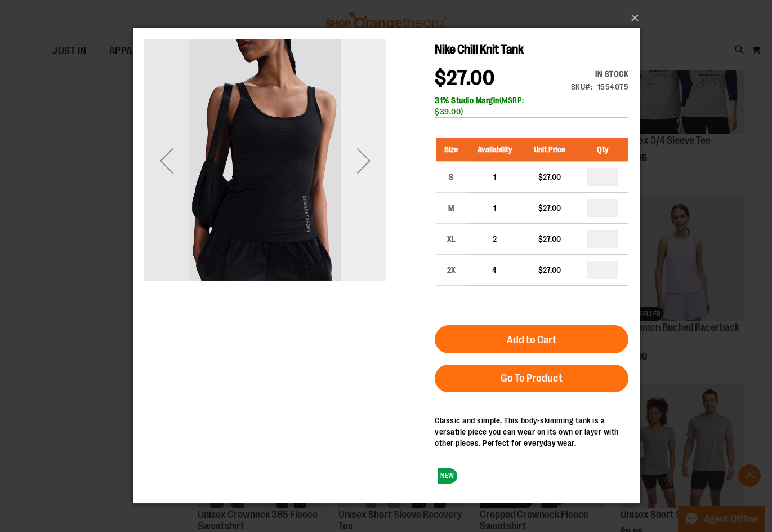
click at [373, 214] on div "Next" at bounding box center [363, 160] width 45 height 242
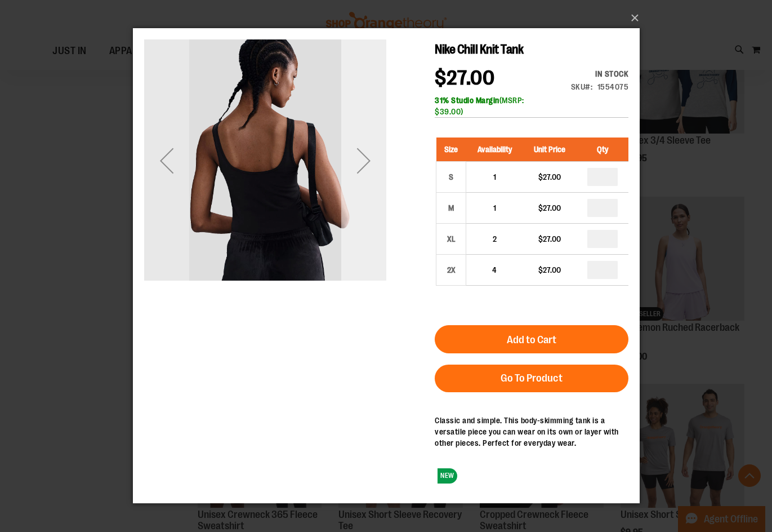
click at [367, 202] on div "Next" at bounding box center [363, 160] width 45 height 242
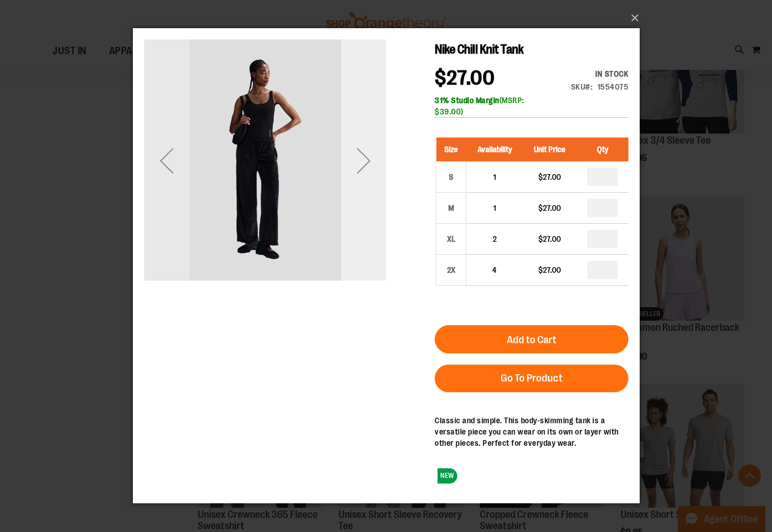
click at [367, 202] on div "Next" at bounding box center [363, 160] width 45 height 242
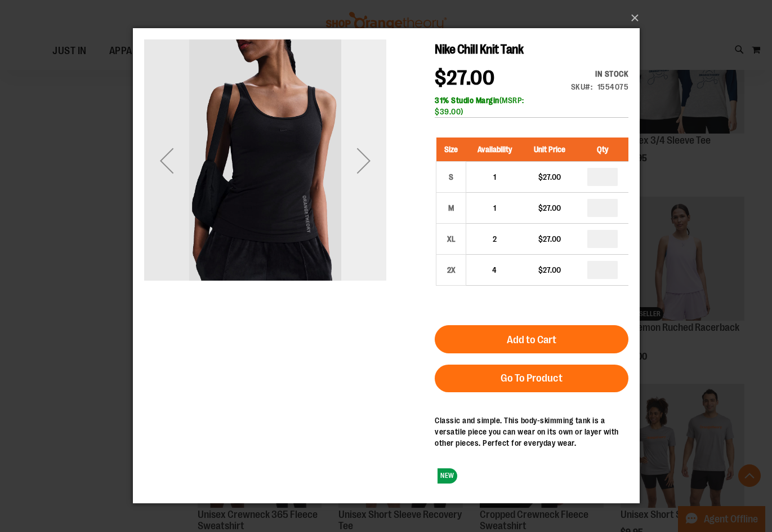
click at [367, 202] on div "Next" at bounding box center [363, 160] width 45 height 242
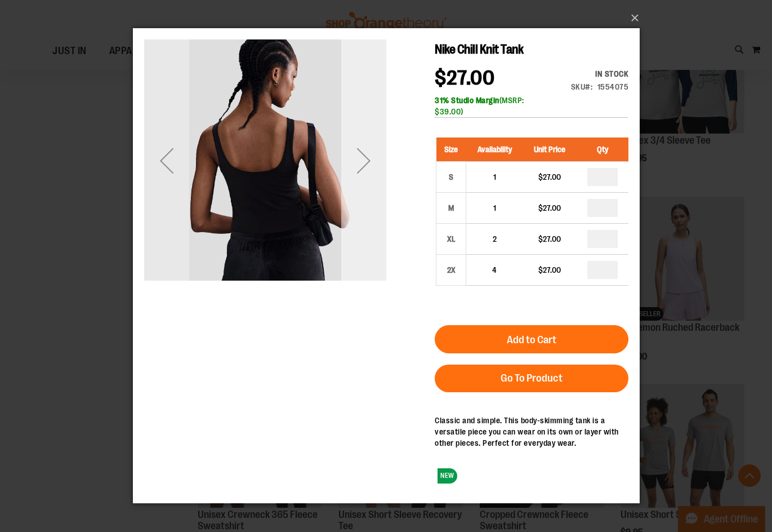
click at [367, 202] on div "Next" at bounding box center [363, 160] width 45 height 242
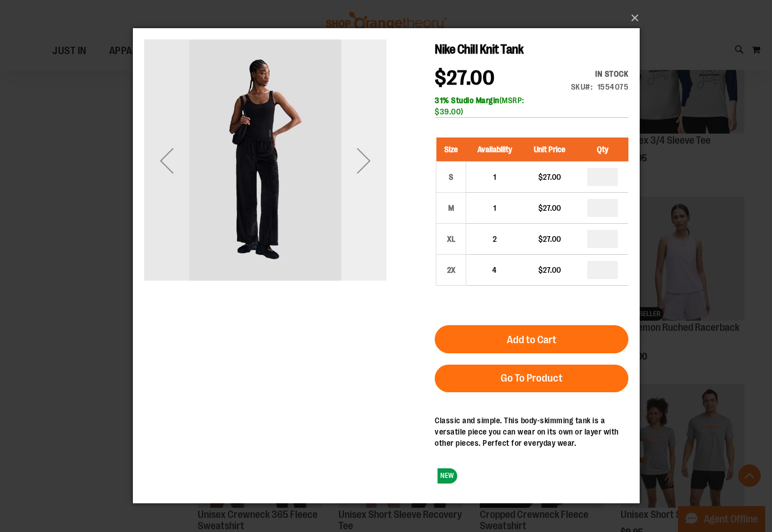
click at [367, 202] on div "Next" at bounding box center [363, 160] width 45 height 242
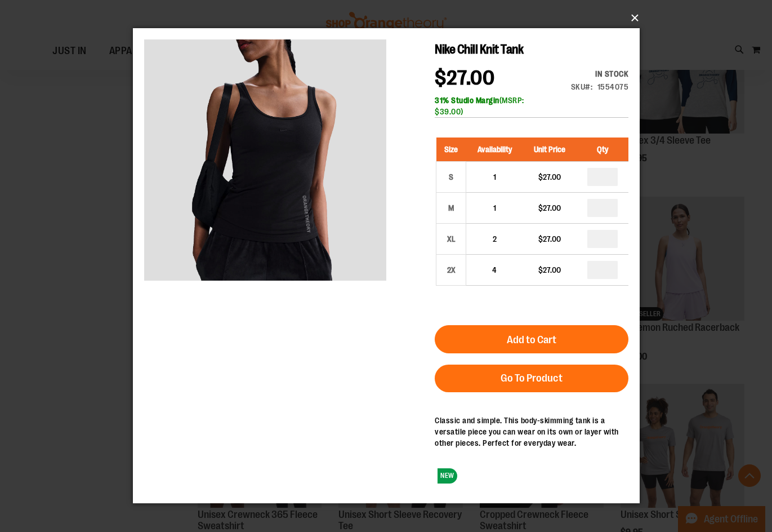
click at [639, 20] on button "×" at bounding box center [389, 18] width 507 height 25
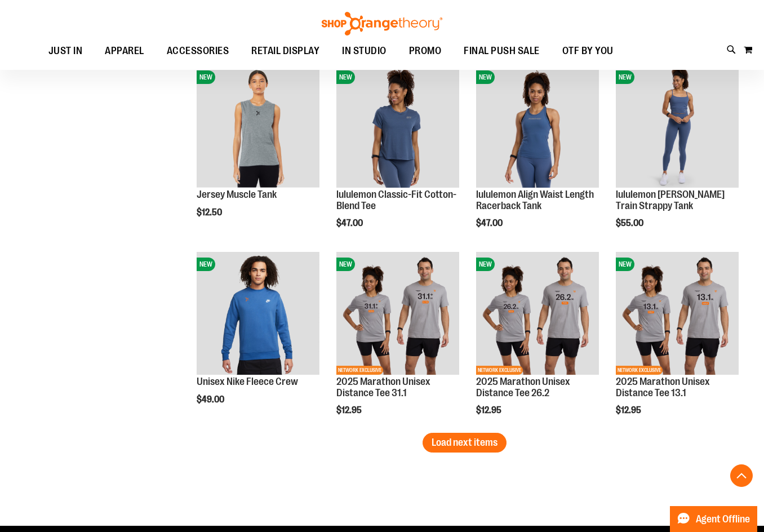
scroll to position [2590, 0]
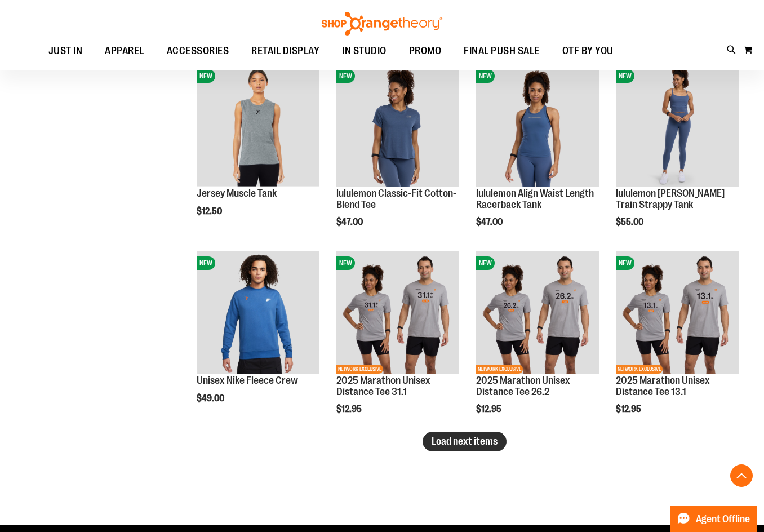
click at [451, 444] on span "Load next items" at bounding box center [464, 440] width 66 height 11
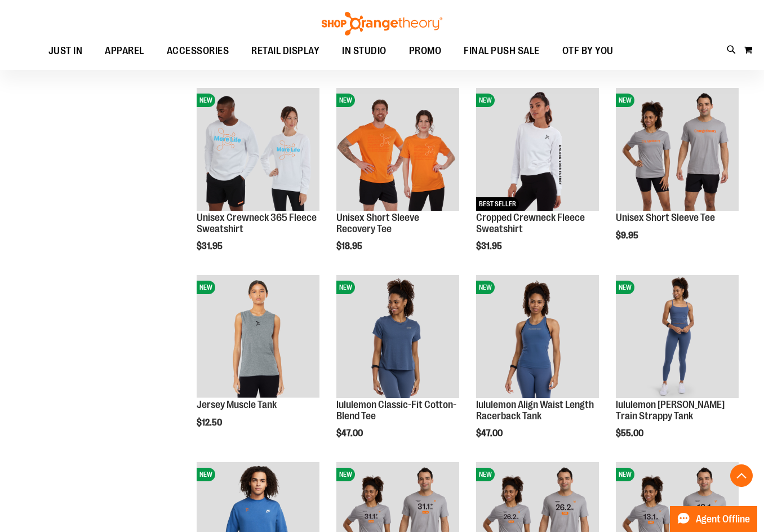
scroll to position [2365, 0]
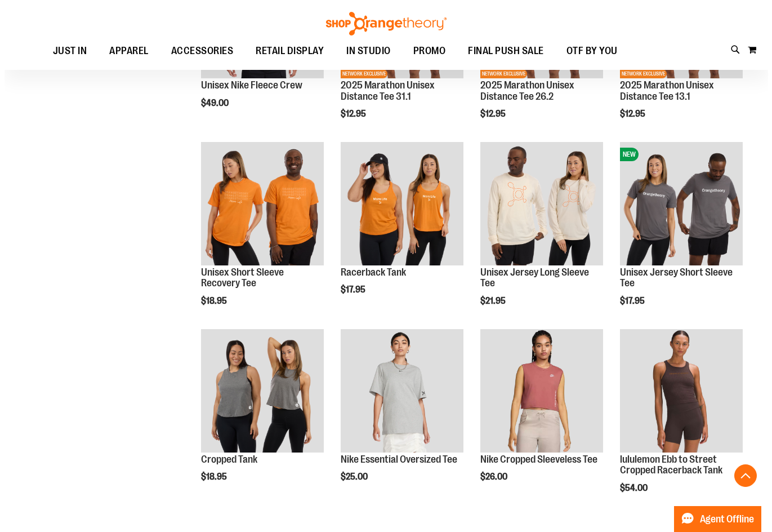
scroll to position [2816, 0]
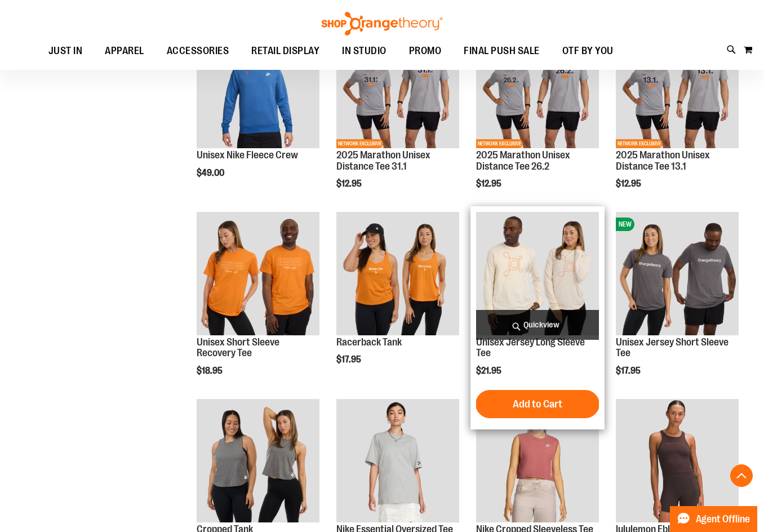
click at [531, 315] on span "Quickview" at bounding box center [537, 325] width 123 height 30
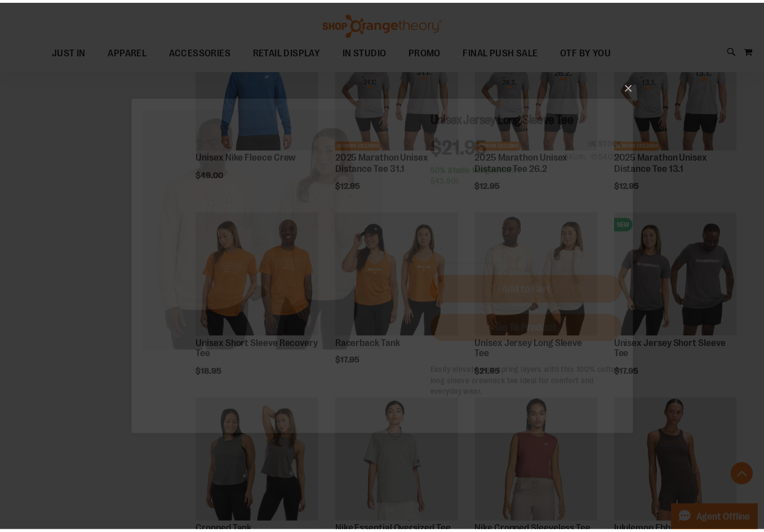
scroll to position [0, 0]
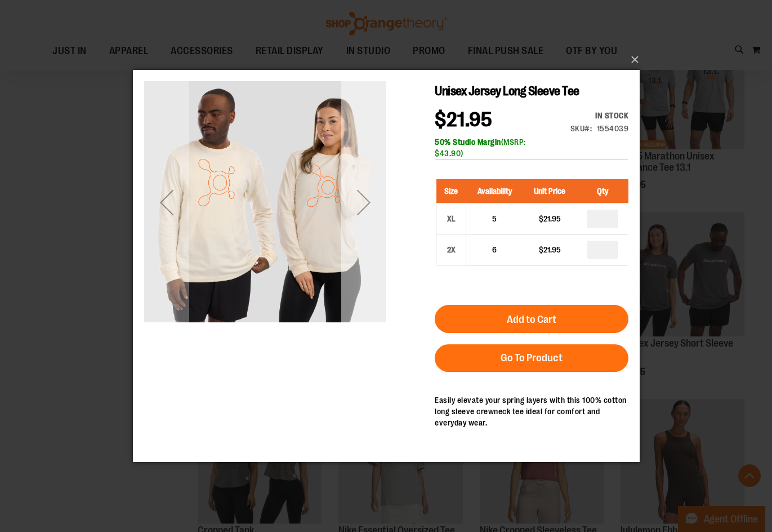
click at [379, 199] on div "Next" at bounding box center [363, 202] width 45 height 45
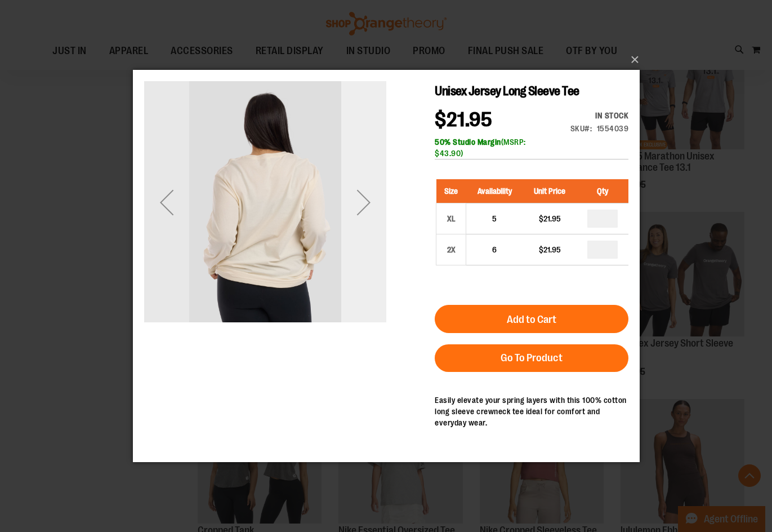
click at [379, 199] on div "Next" at bounding box center [363, 202] width 45 height 45
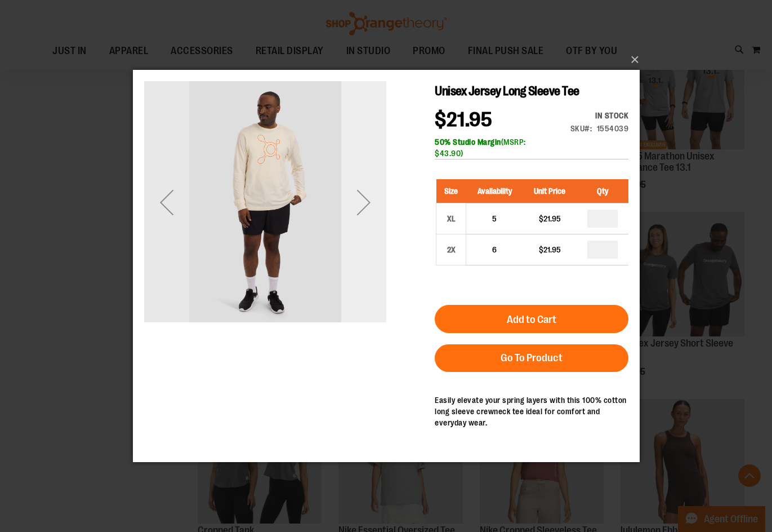
click at [379, 199] on div "Next" at bounding box center [363, 202] width 45 height 45
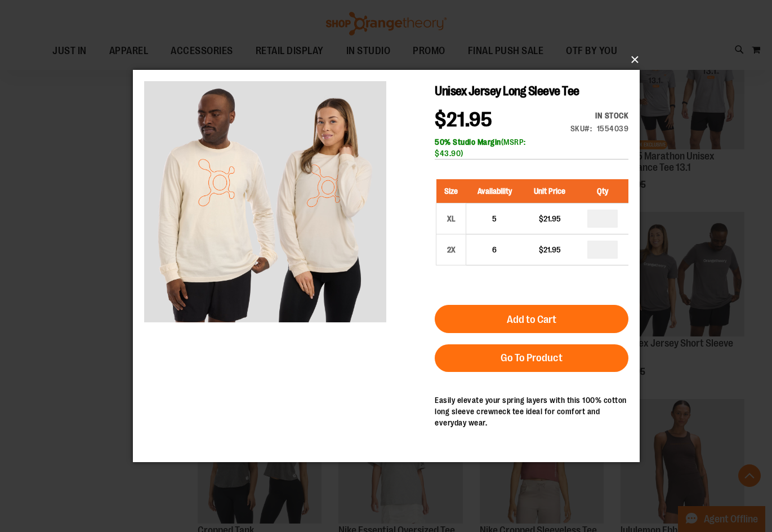
click at [629, 64] on button "×" at bounding box center [389, 59] width 507 height 25
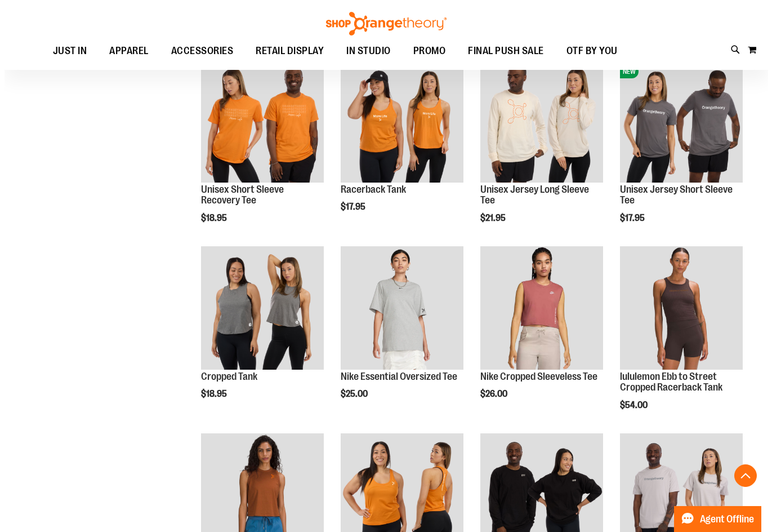
scroll to position [2985, 0]
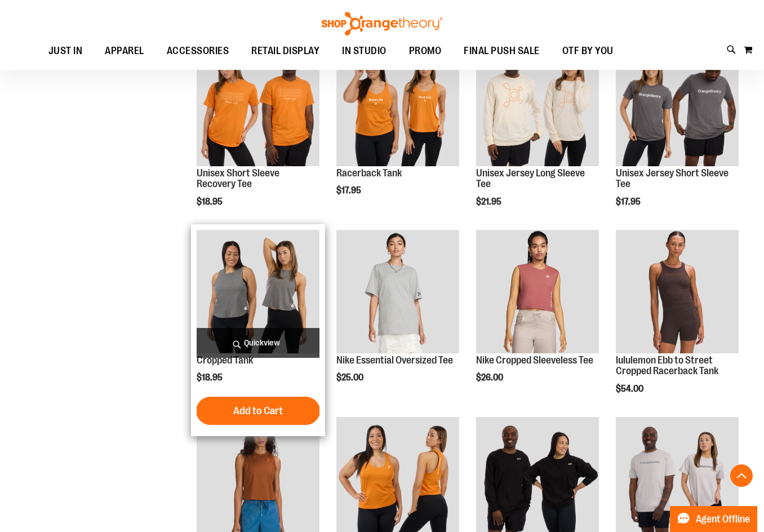
click at [230, 347] on span "Quickview" at bounding box center [258, 343] width 123 height 30
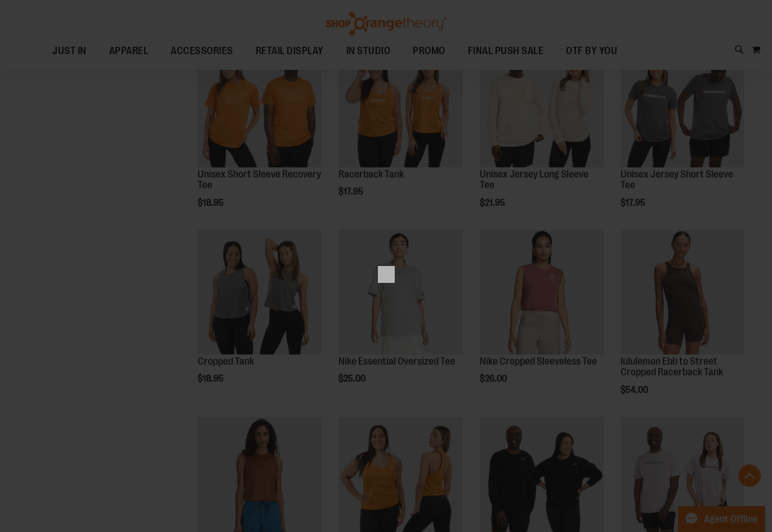
scroll to position [0, 0]
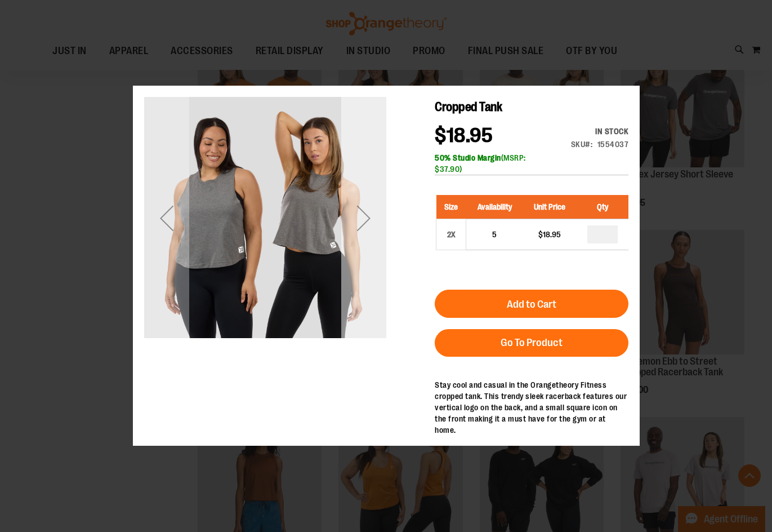
click at [362, 256] on div "Next" at bounding box center [363, 218] width 45 height 242
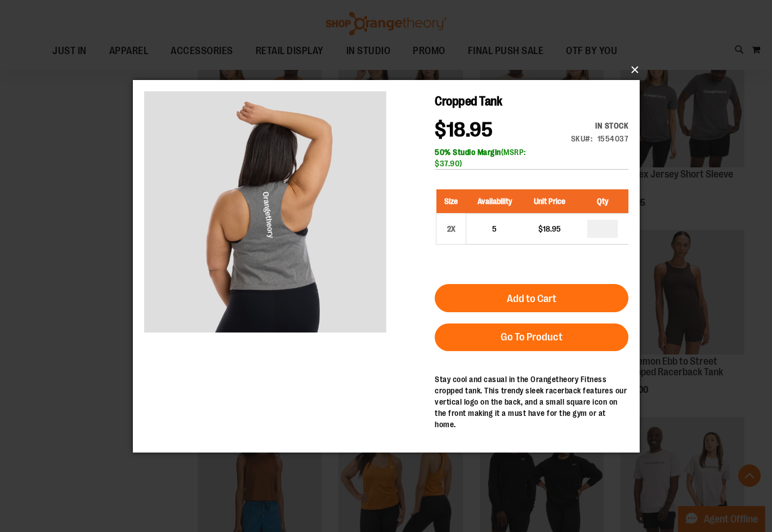
click at [636, 70] on button "×" at bounding box center [389, 69] width 507 height 25
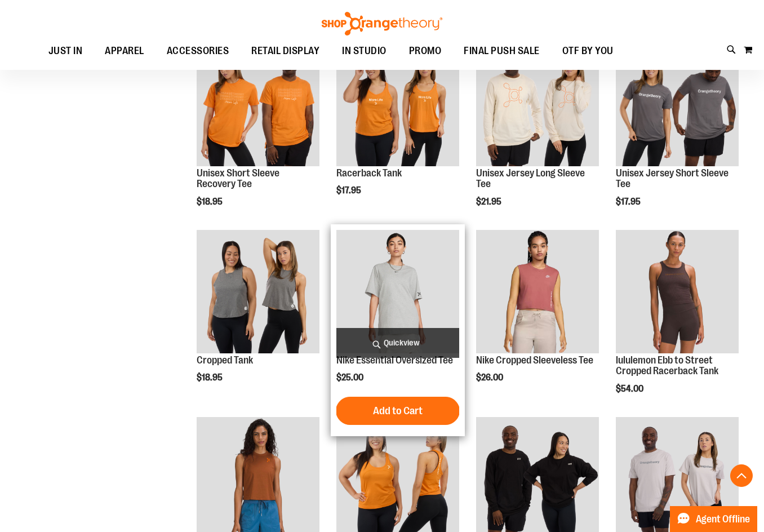
click at [421, 337] on span "Quickview" at bounding box center [397, 343] width 123 height 30
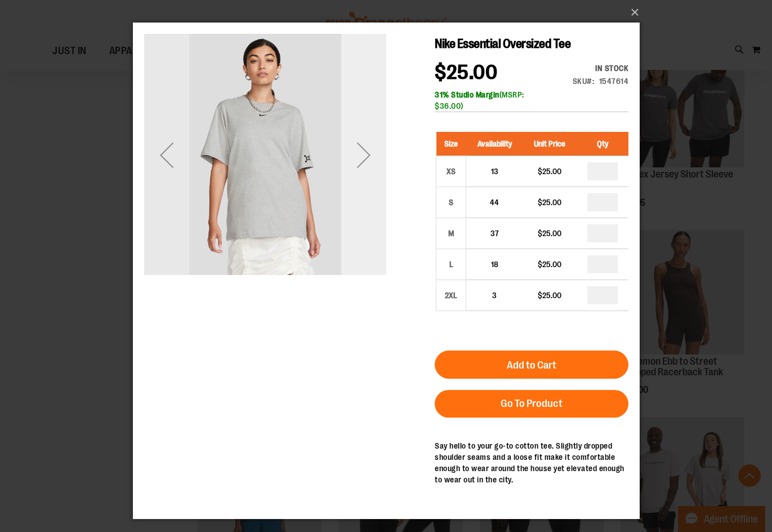
click at [358, 166] on div "Next" at bounding box center [363, 154] width 45 height 45
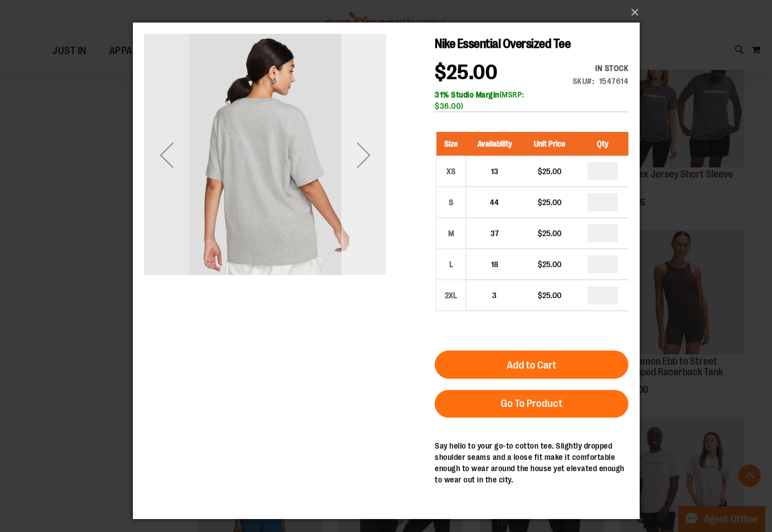
click at [358, 166] on div "Next" at bounding box center [363, 154] width 45 height 45
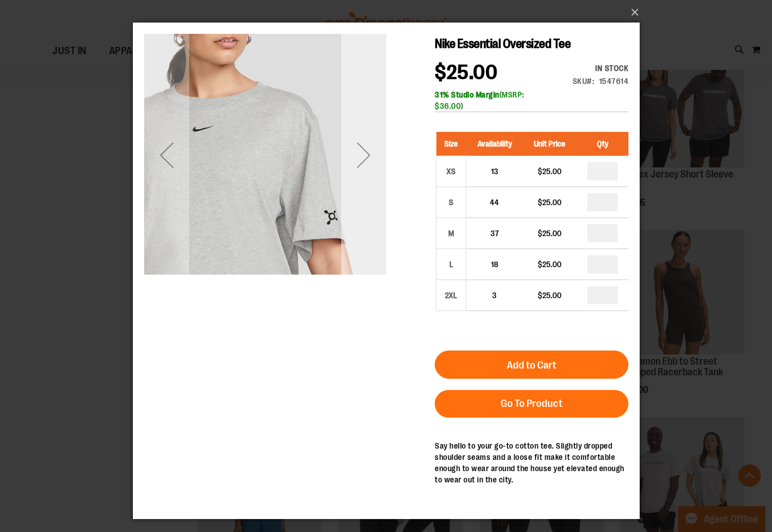
click at [358, 166] on div "Next" at bounding box center [363, 154] width 45 height 45
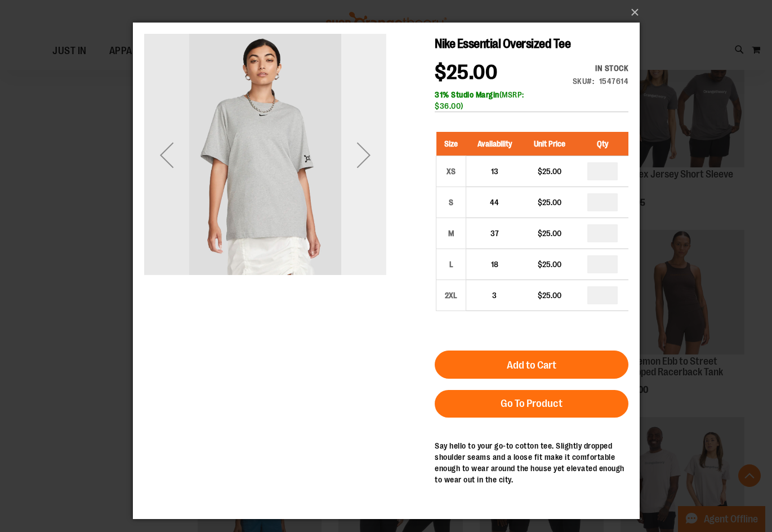
click at [358, 166] on div "Next" at bounding box center [363, 154] width 45 height 45
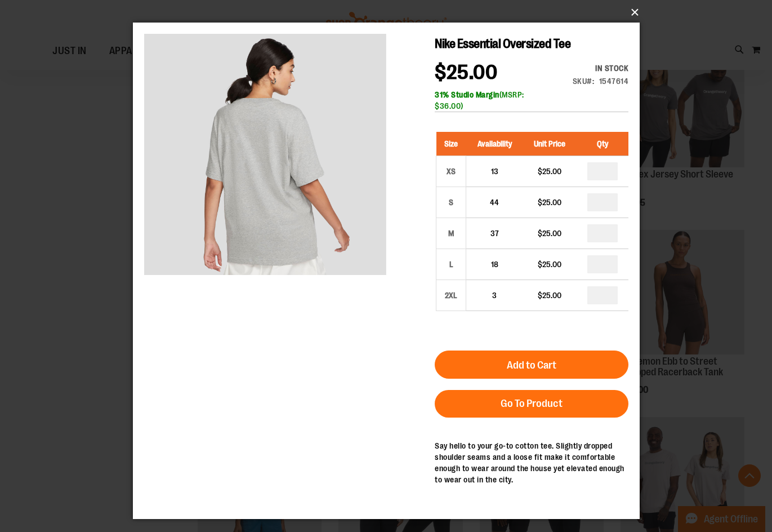
click at [629, 11] on button "×" at bounding box center [389, 12] width 507 height 25
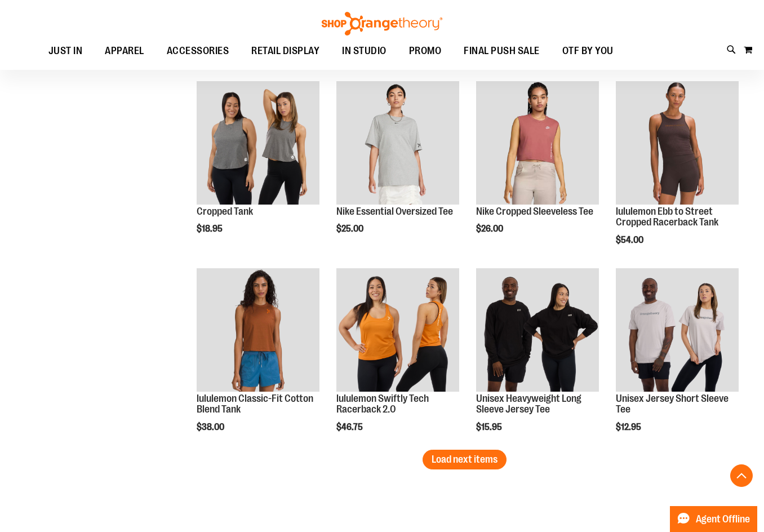
scroll to position [3154, 0]
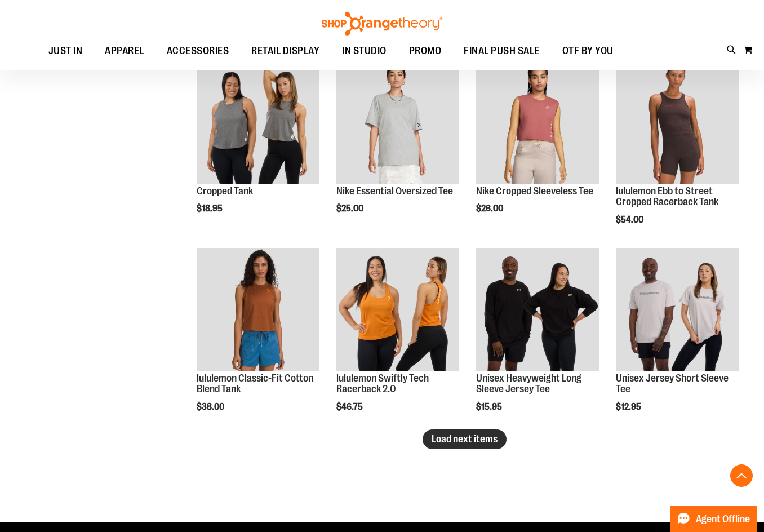
click at [443, 443] on span "Load next items" at bounding box center [464, 438] width 66 height 11
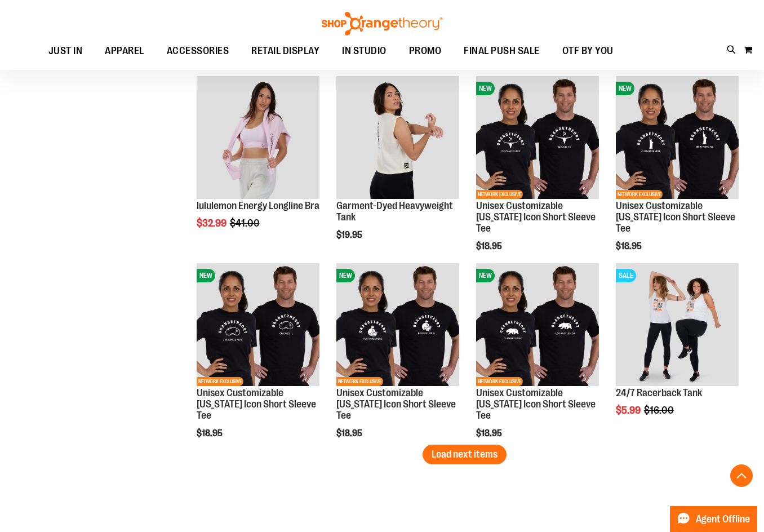
scroll to position [3717, 0]
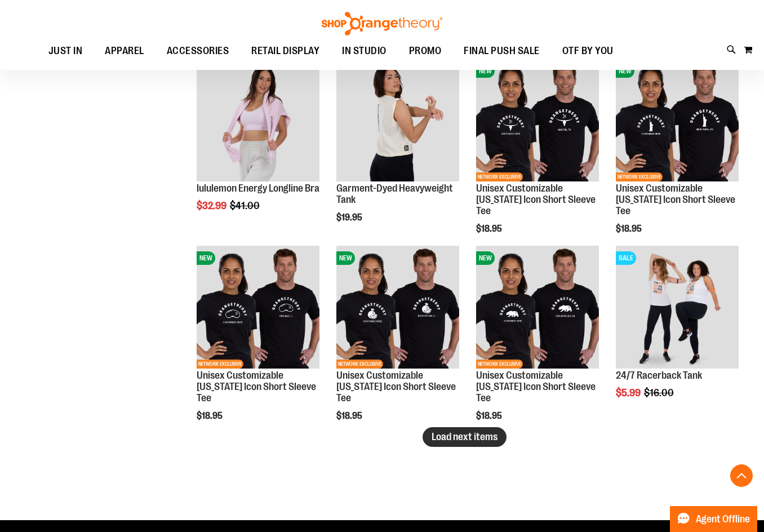
click at [468, 437] on span "Load next items" at bounding box center [464, 436] width 66 height 11
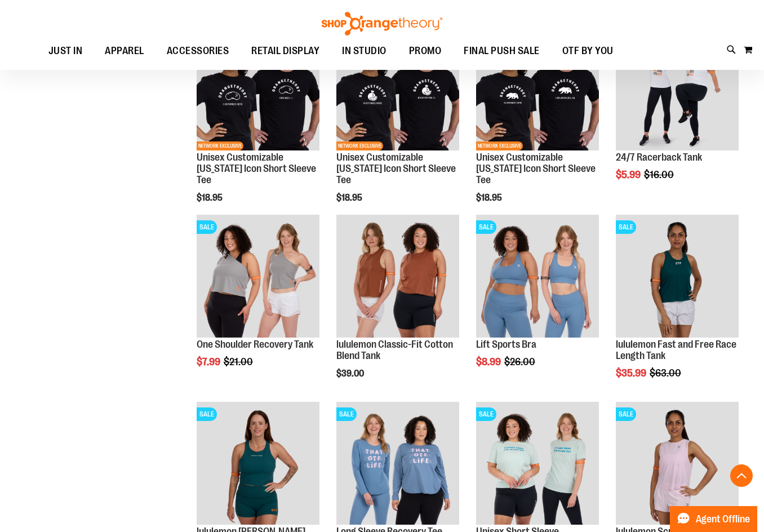
scroll to position [3999, 0]
